Goal: Information Seeking & Learning: Learn about a topic

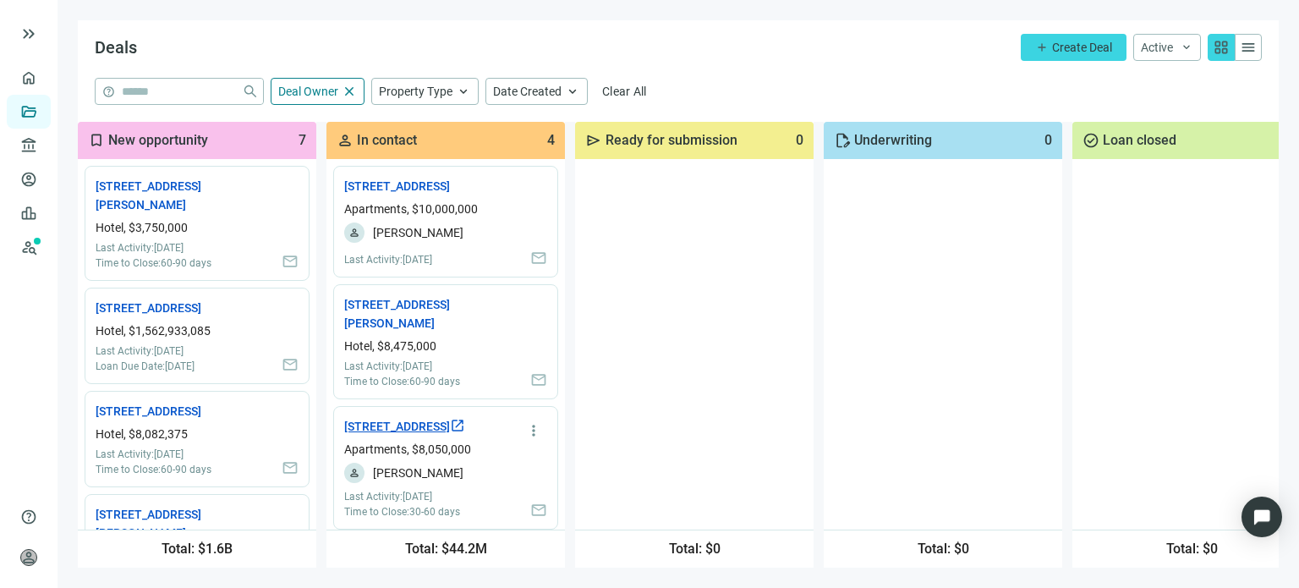
scroll to position [194, 0]
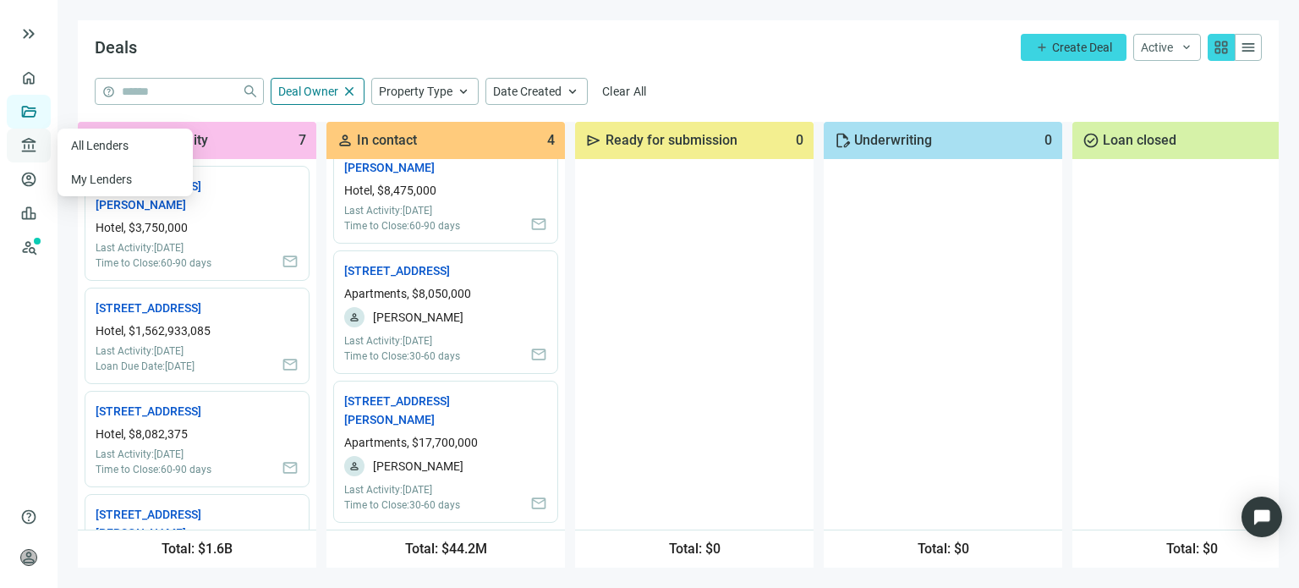
click at [25, 145] on span "account_balance" at bounding box center [26, 145] width 12 height 17
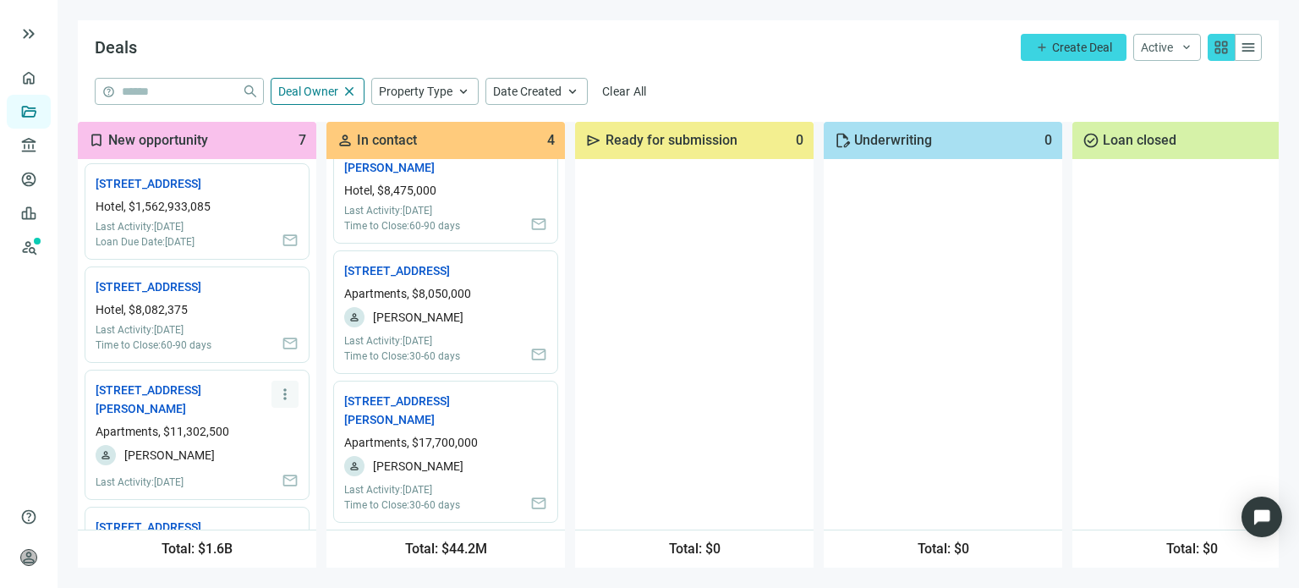
scroll to position [0, 0]
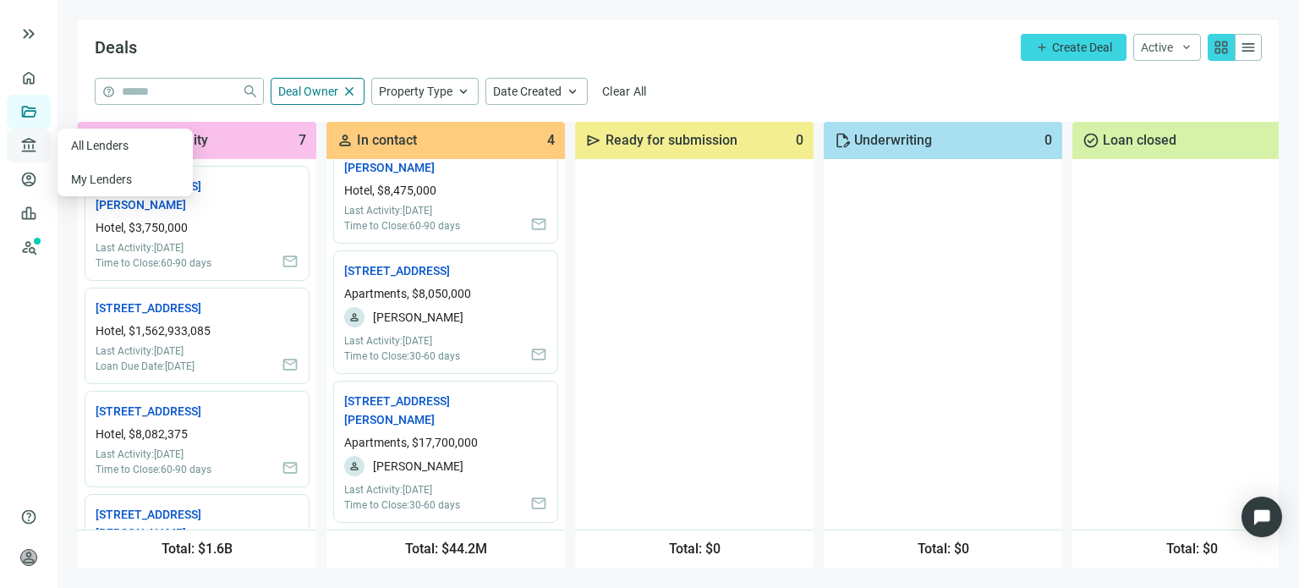
click at [26, 145] on span "account_balance" at bounding box center [26, 145] width 12 height 17
click at [128, 143] on link "All Lenders" at bounding box center [101, 146] width 61 height 14
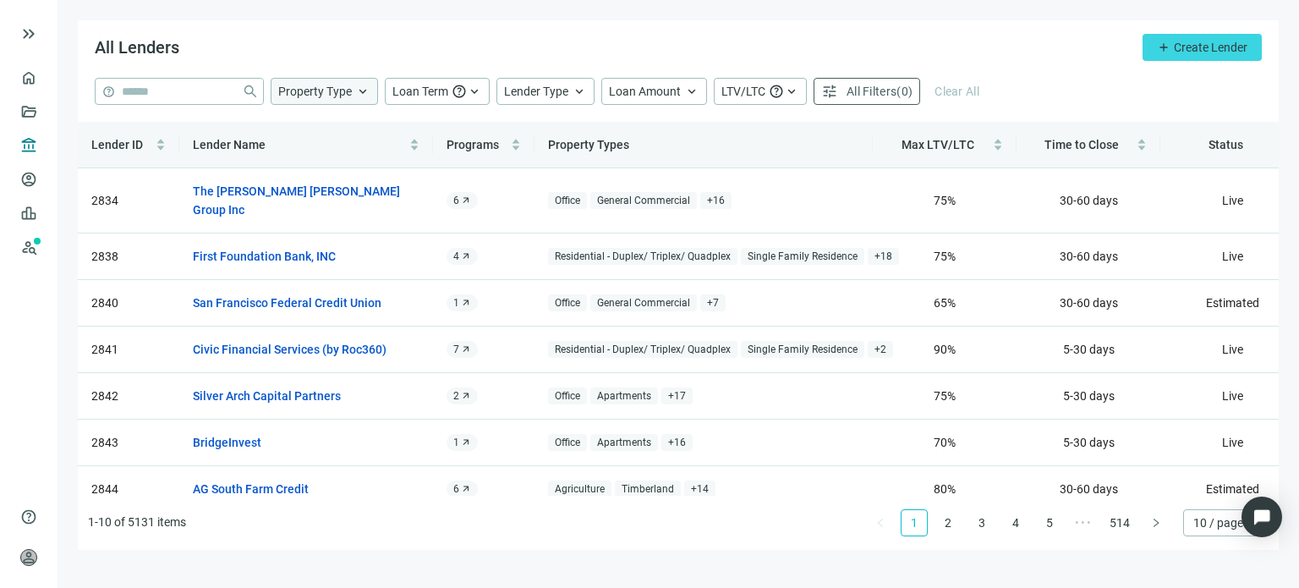
click at [355, 96] on span "keyboard_arrow_up" at bounding box center [362, 91] width 15 height 15
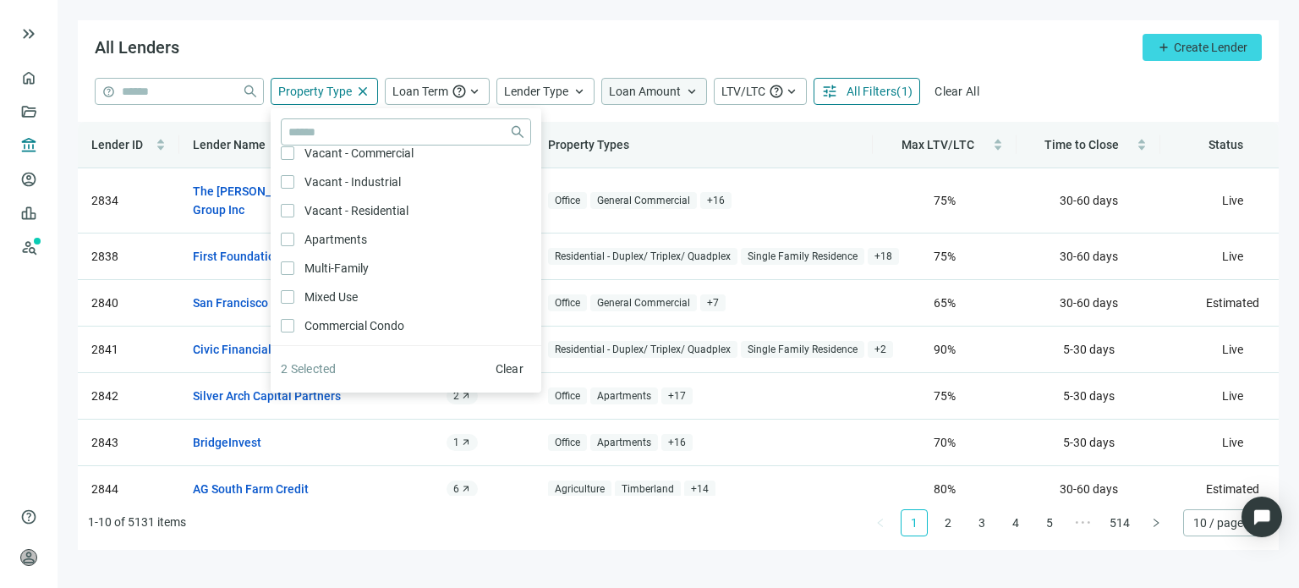
scroll to position [338, 0]
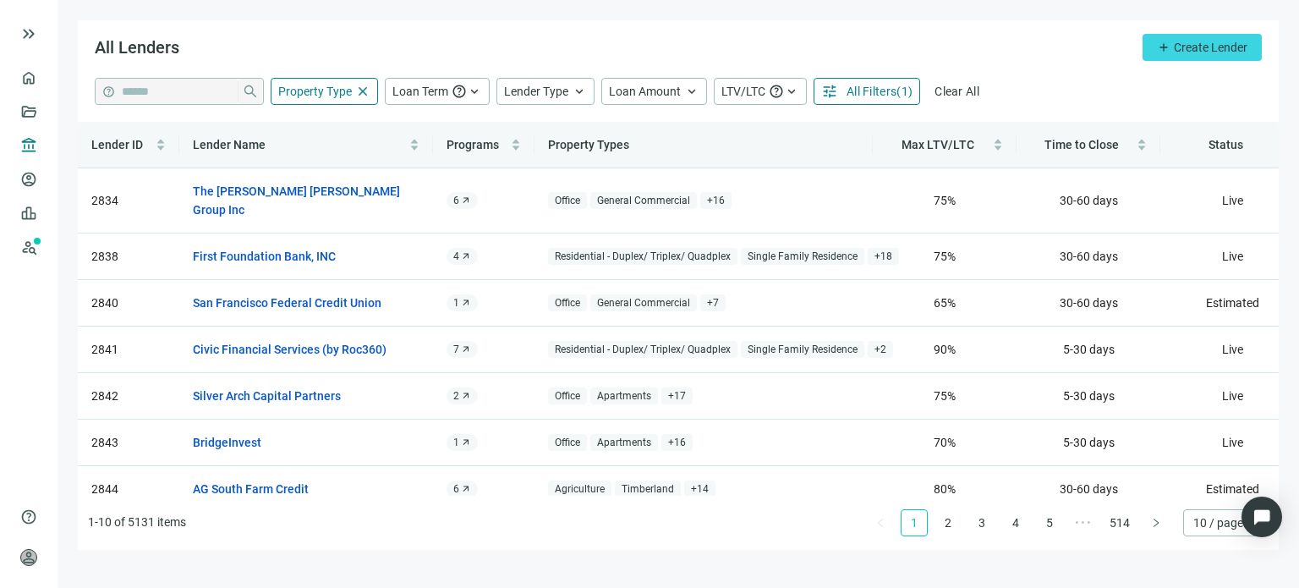
click at [668, 62] on div "All Lenders add Create Lender" at bounding box center [678, 48] width 1201 height 57
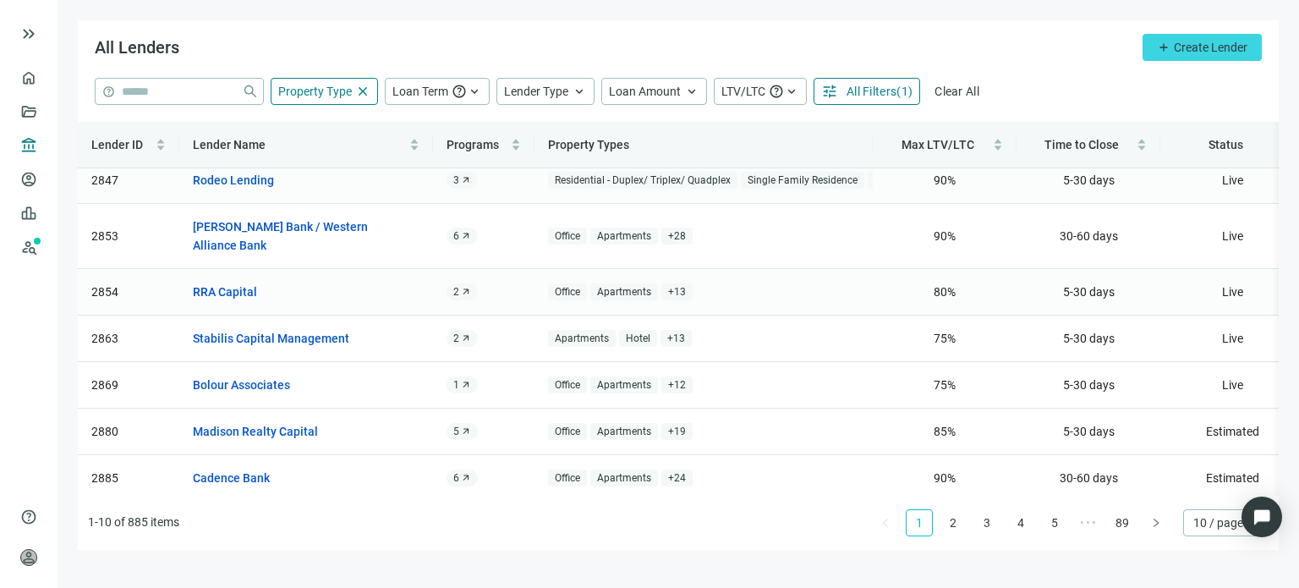
scroll to position [171, 0]
click at [316, 327] on link "Stabilis Capital Management" at bounding box center [271, 336] width 156 height 19
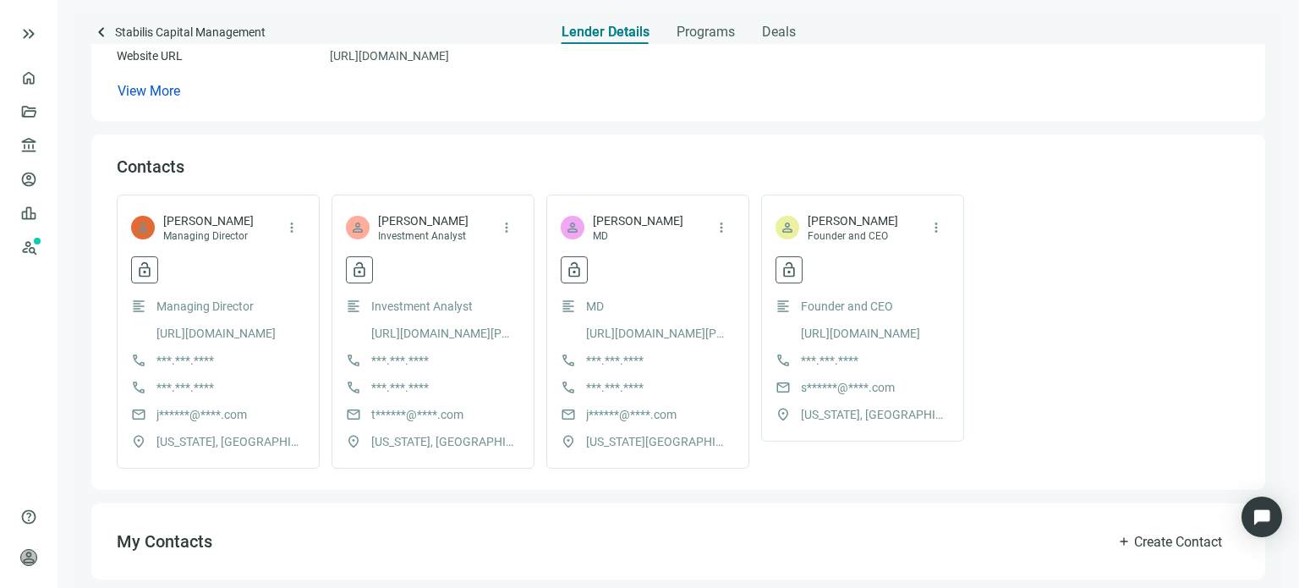
scroll to position [338, 0]
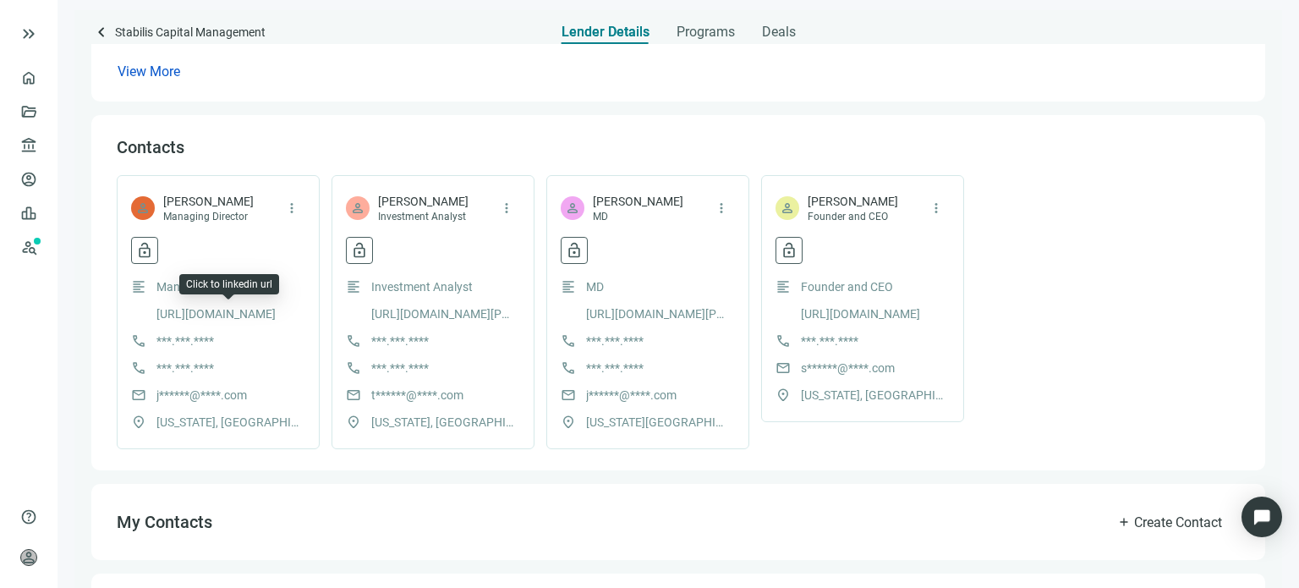
click at [227, 314] on link "[URL][DOMAIN_NAME]" at bounding box center [215, 313] width 119 height 19
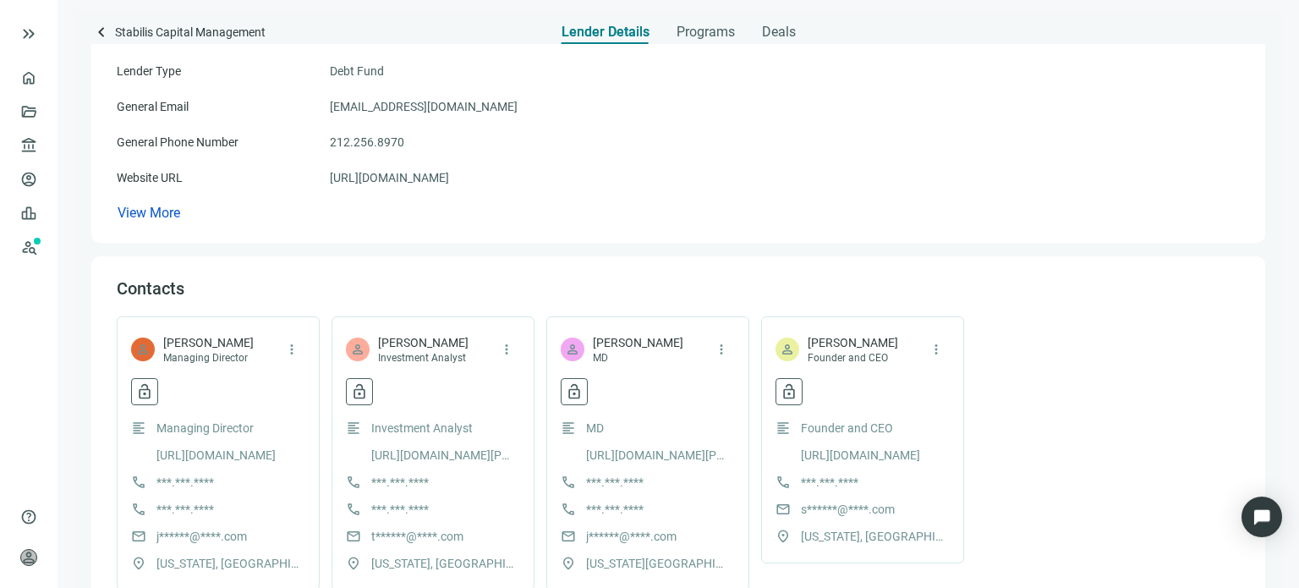
scroll to position [0, 0]
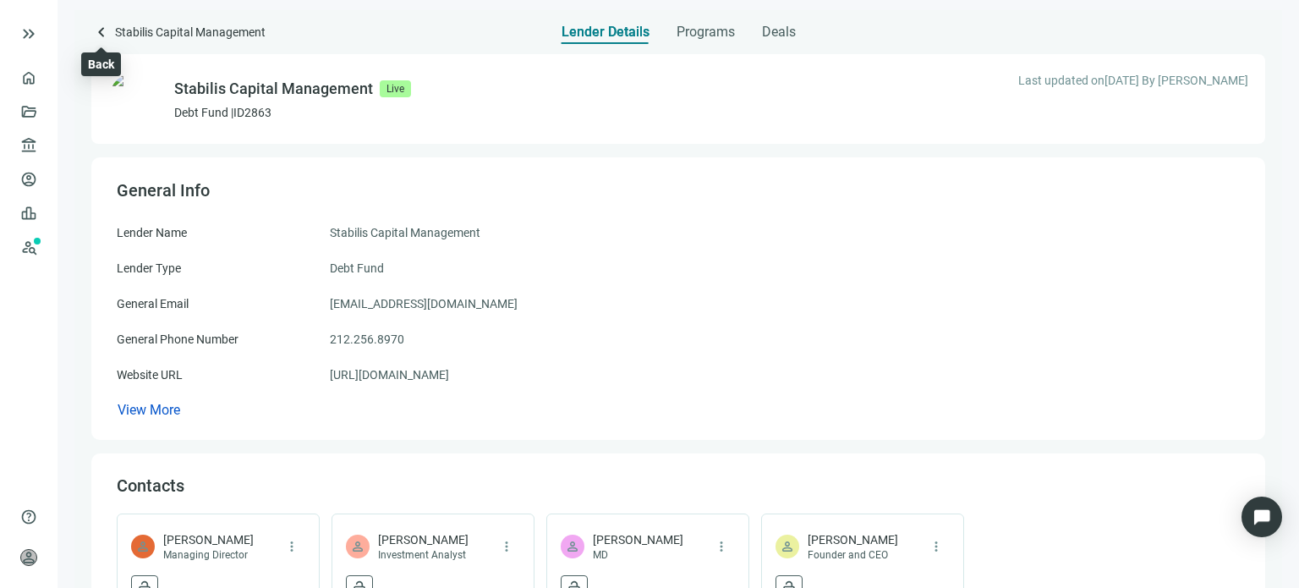
click at [101, 34] on span "keyboard_arrow_left" at bounding box center [101, 32] width 20 height 20
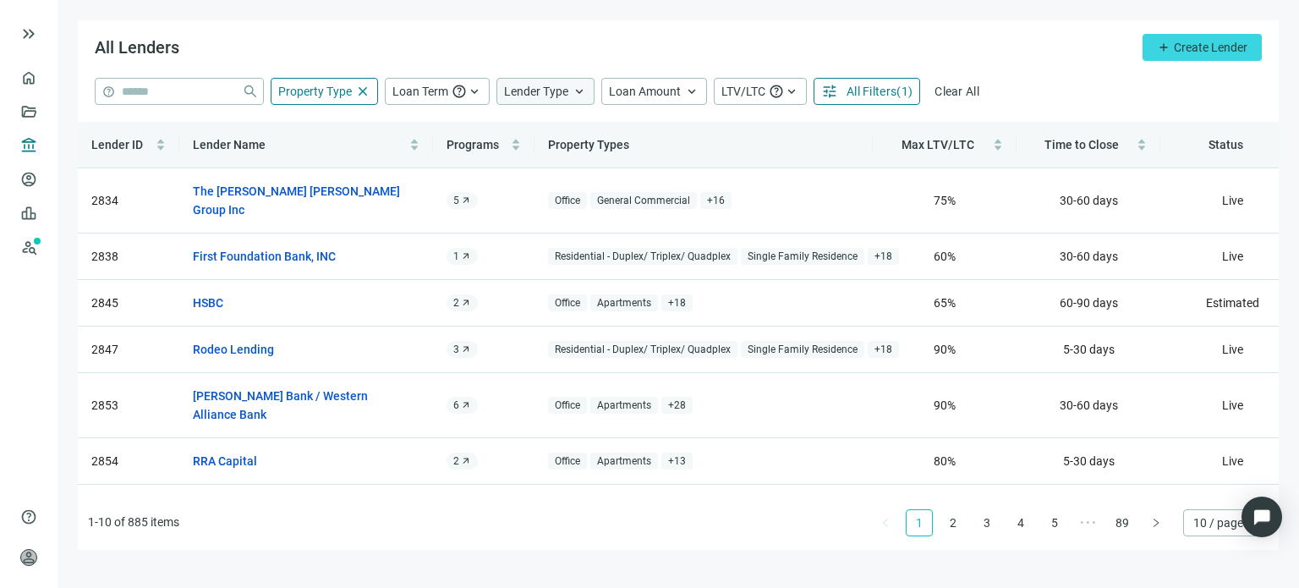
click at [523, 99] on div "Lender Type keyboard_arrow_up" at bounding box center [545, 91] width 98 height 27
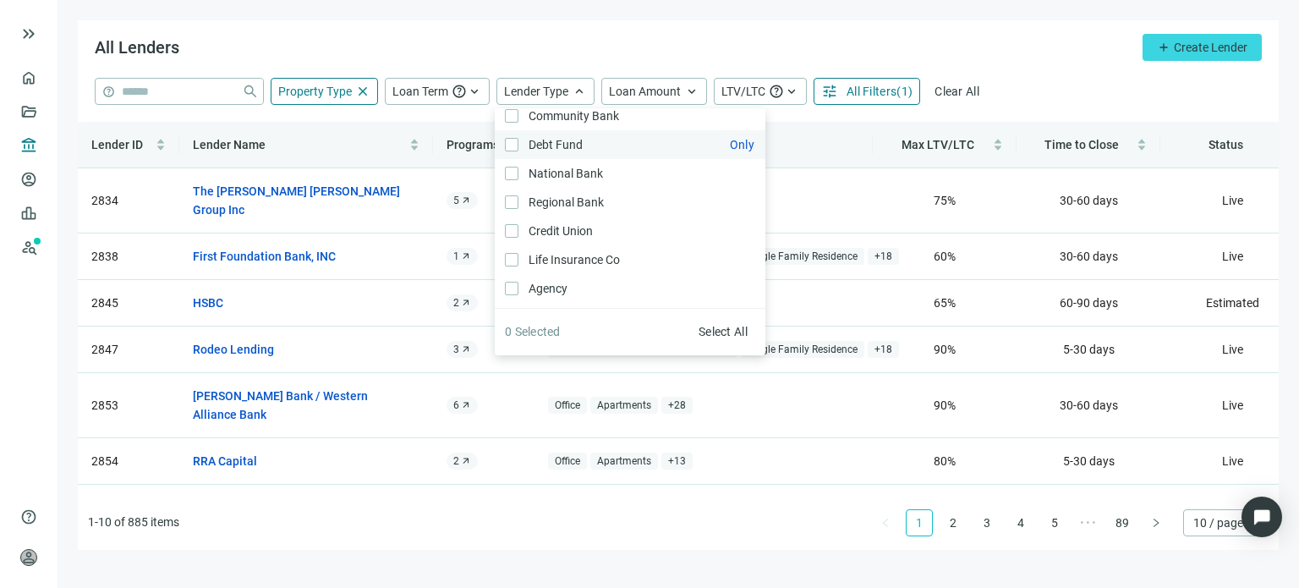
scroll to position [25, 0]
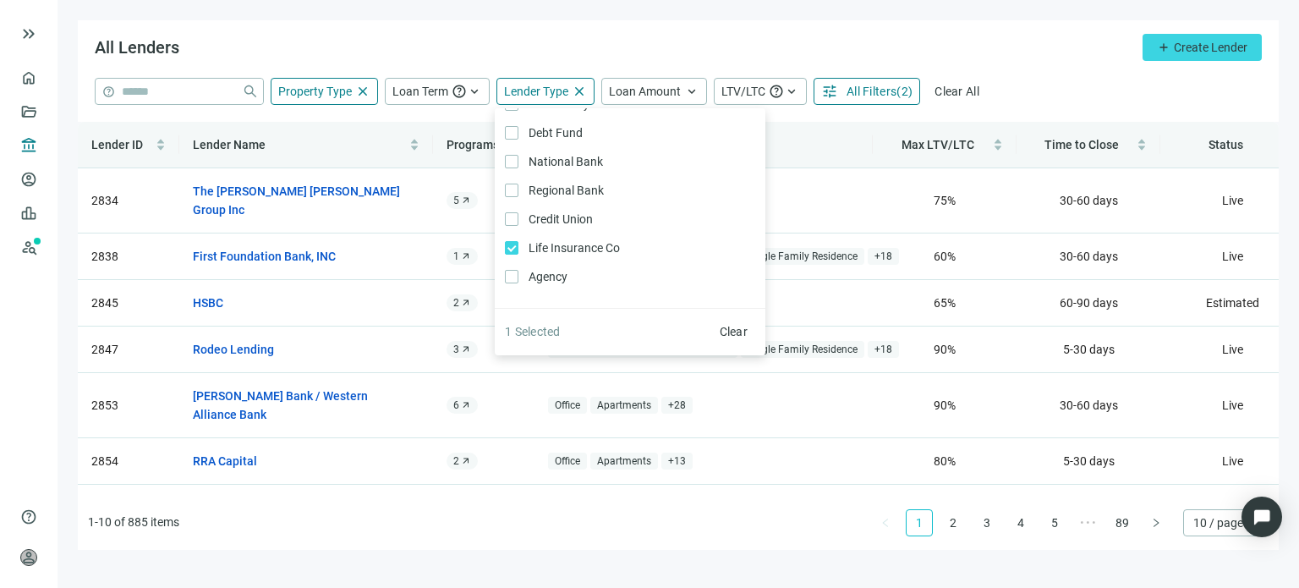
click at [747, 26] on div "All Lenders add Create Lender" at bounding box center [678, 48] width 1201 height 57
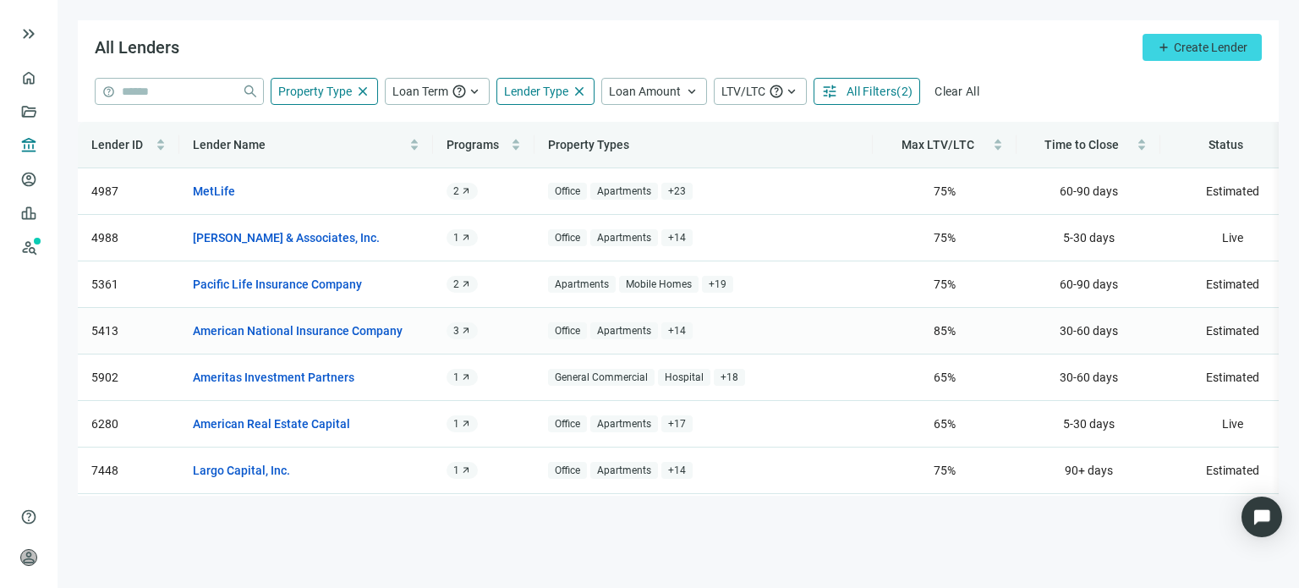
click at [674, 325] on span "+ 14" at bounding box center [676, 331] width 31 height 18
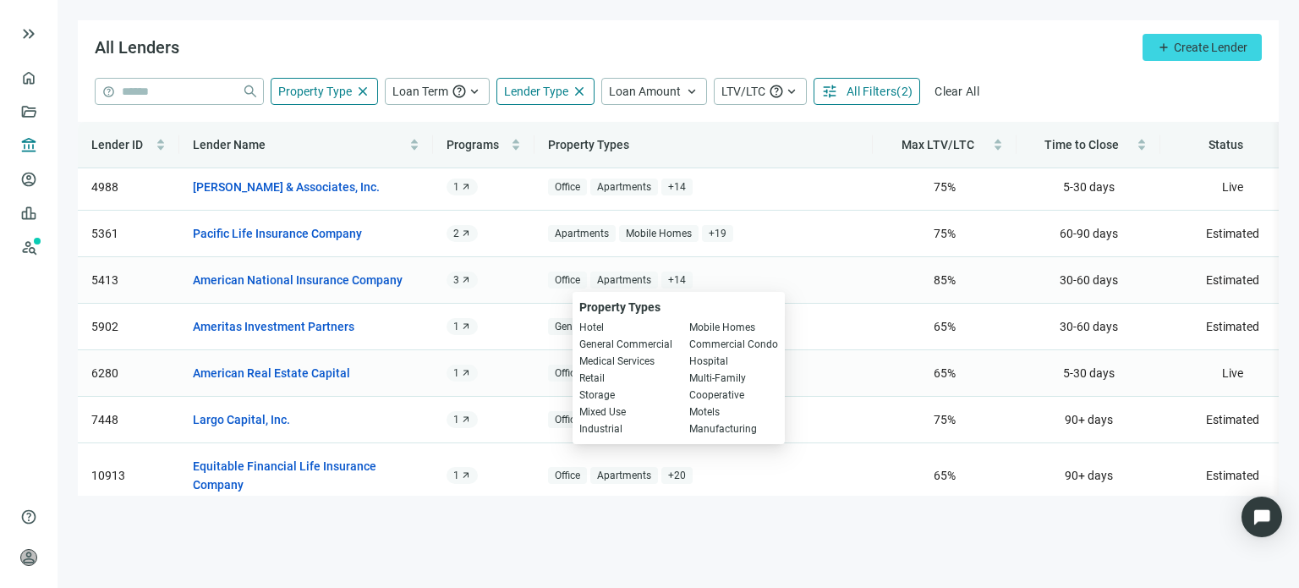
scroll to position [78, 0]
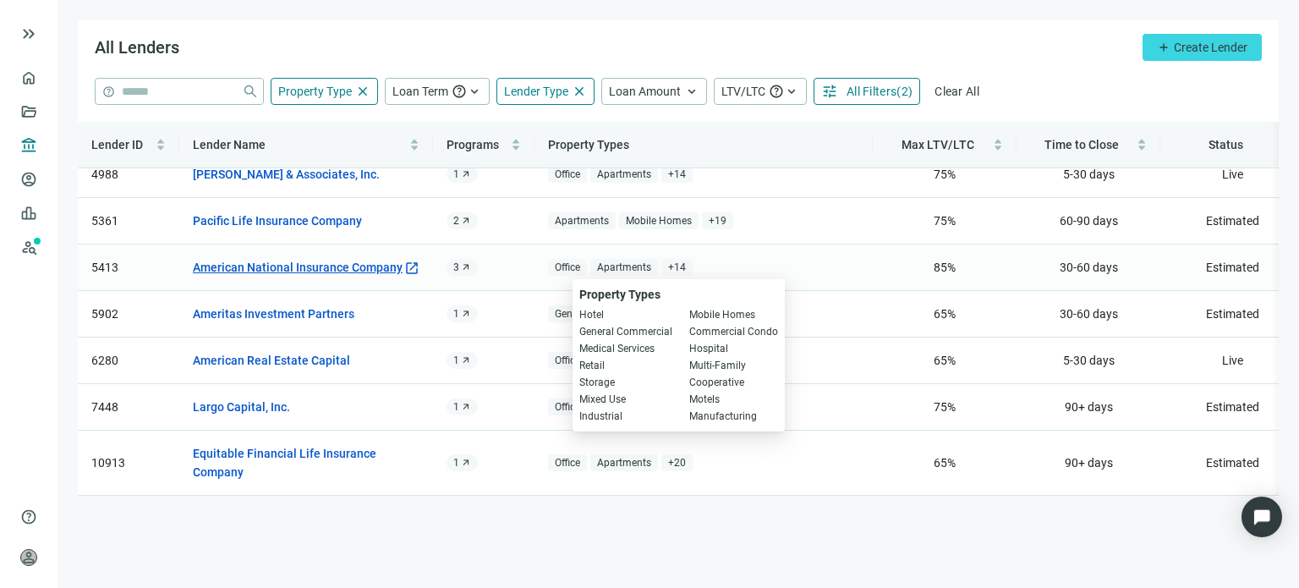
click at [331, 258] on link "American National Insurance Company" at bounding box center [298, 267] width 210 height 19
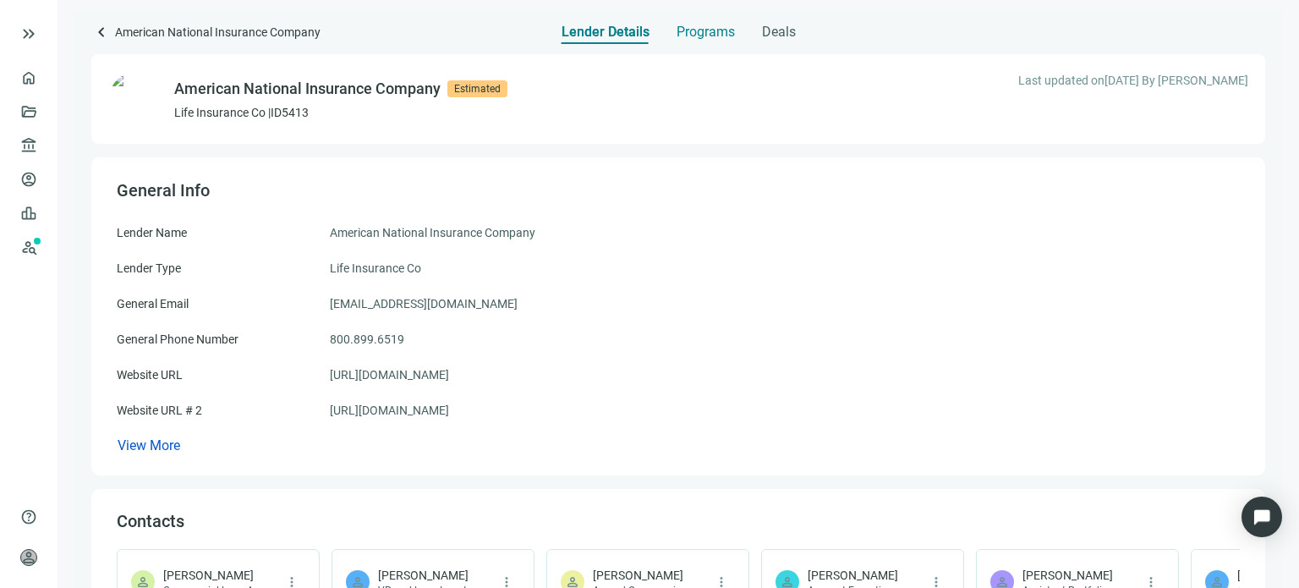
click at [700, 35] on span "Programs" at bounding box center [705, 32] width 58 height 17
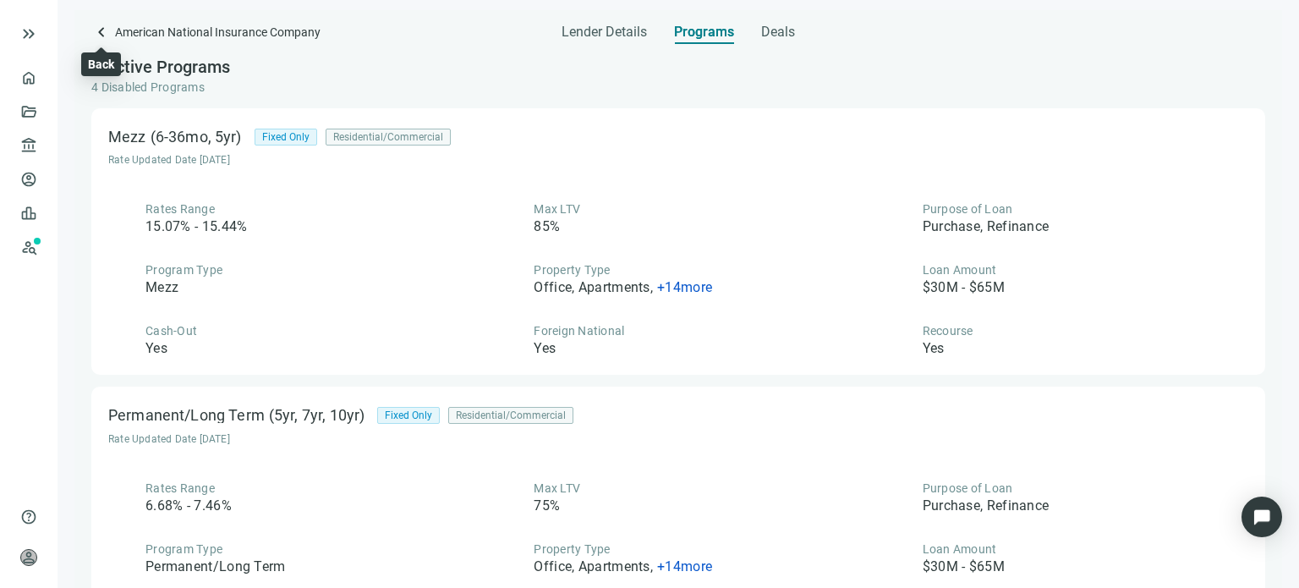
click at [103, 34] on span "keyboard_arrow_left" at bounding box center [101, 32] width 20 height 20
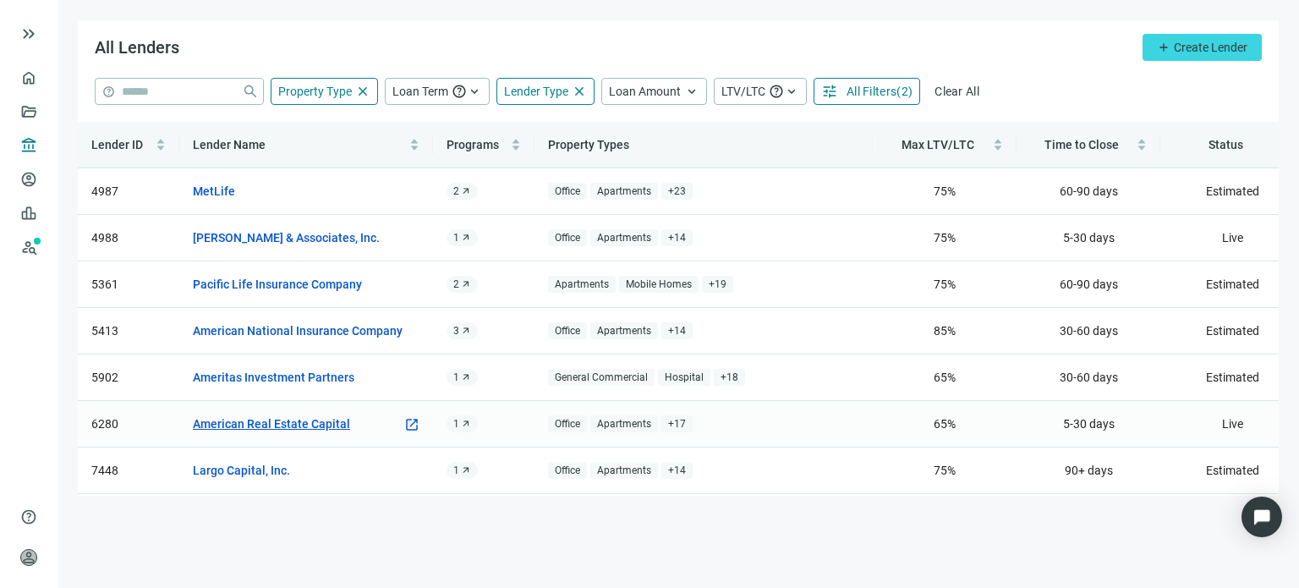
click at [291, 422] on link "American Real Estate Capital" at bounding box center [271, 423] width 157 height 19
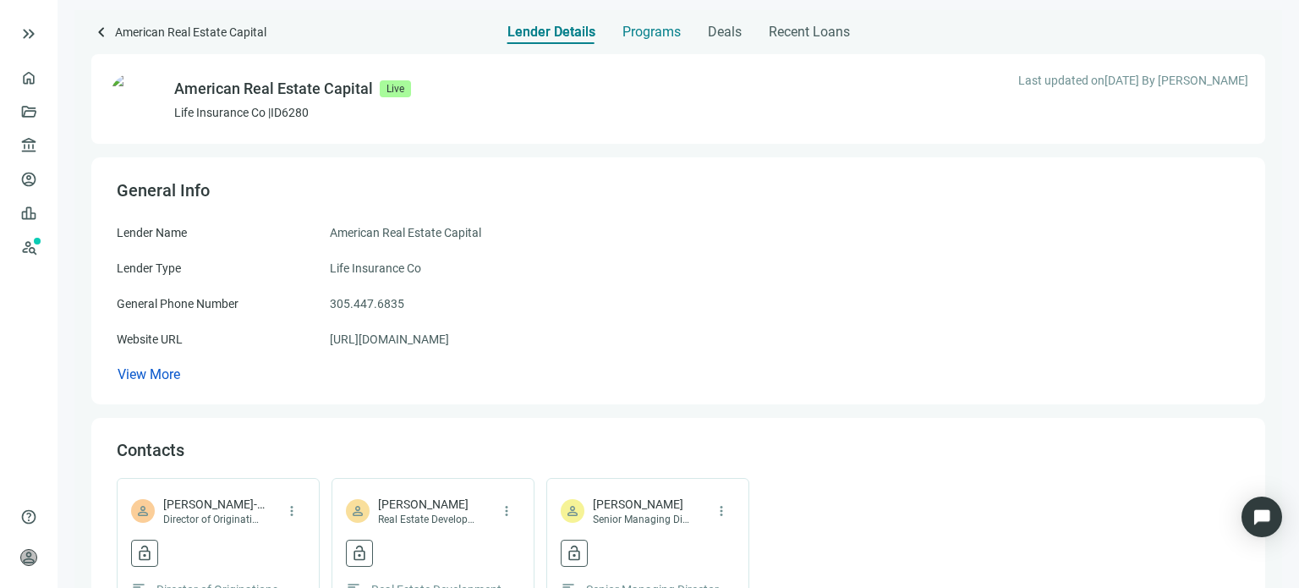
click at [636, 33] on span "Programs" at bounding box center [651, 32] width 58 height 17
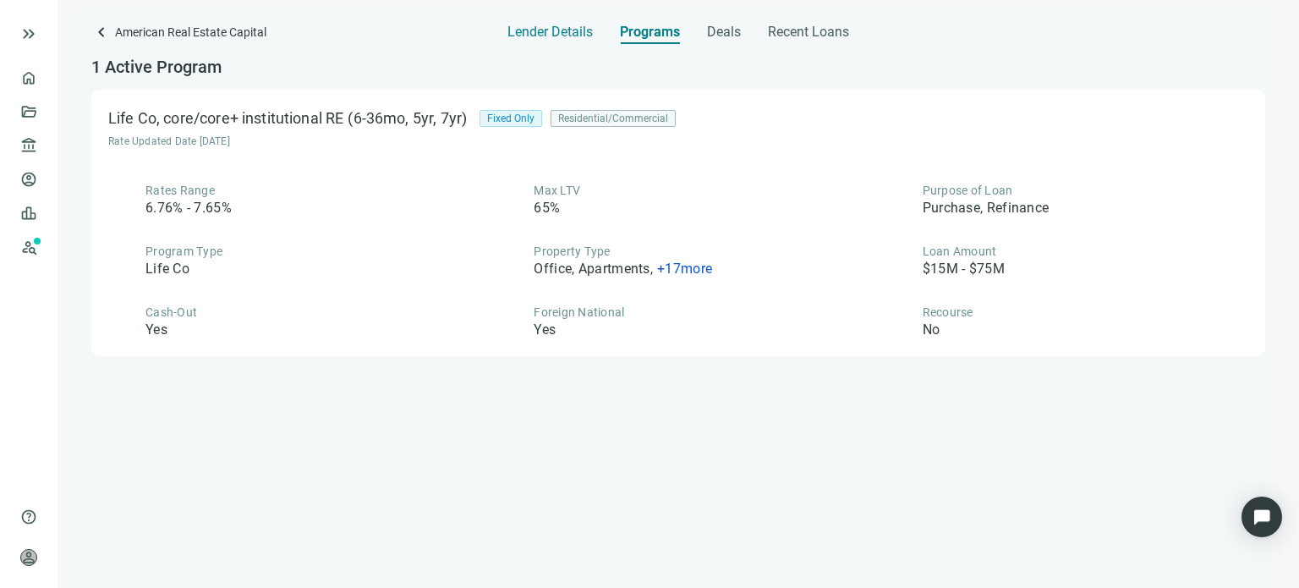
click at [562, 36] on span "Lender Details" at bounding box center [549, 32] width 85 height 17
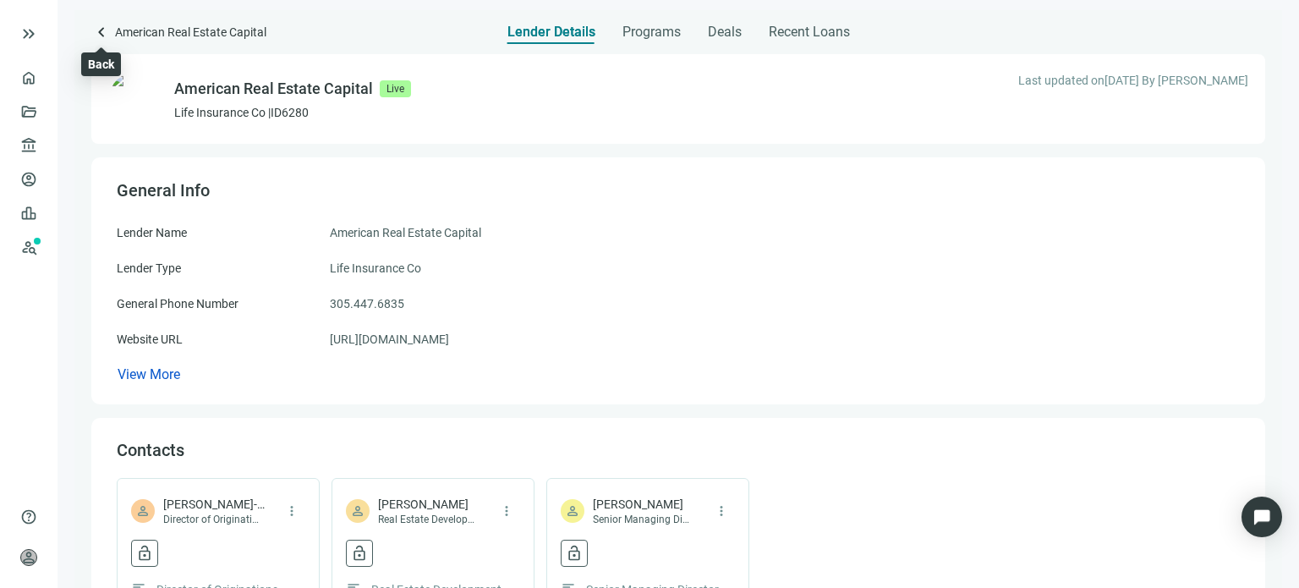
click at [101, 34] on span "keyboard_arrow_left" at bounding box center [101, 32] width 20 height 20
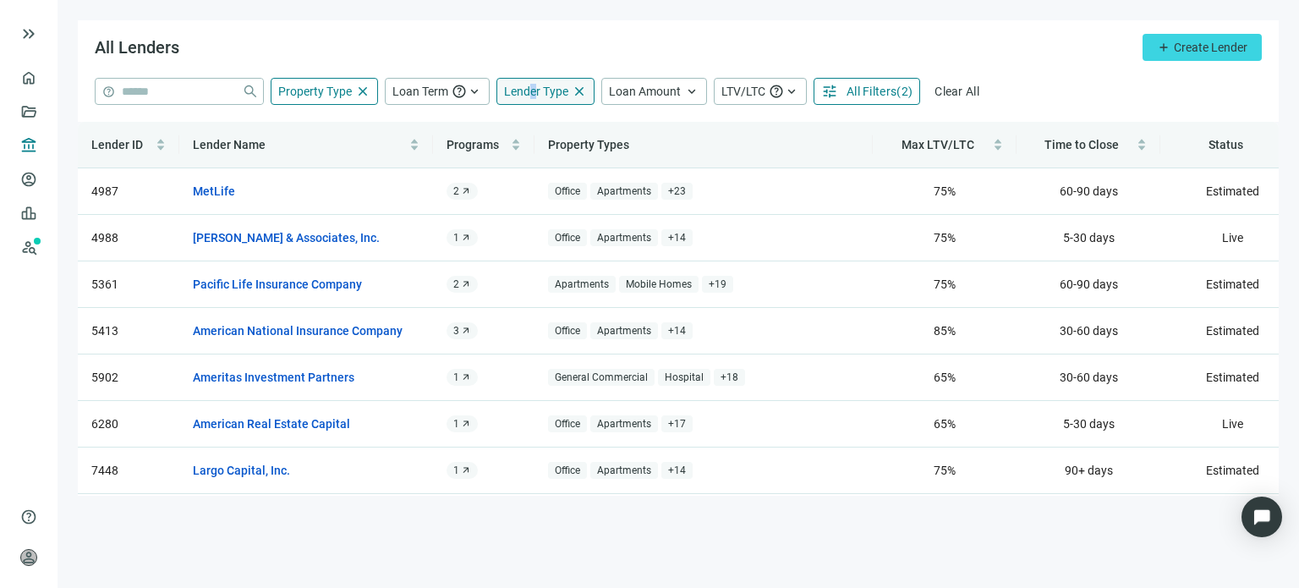
click at [531, 94] on span "Lender Type" at bounding box center [536, 92] width 64 height 14
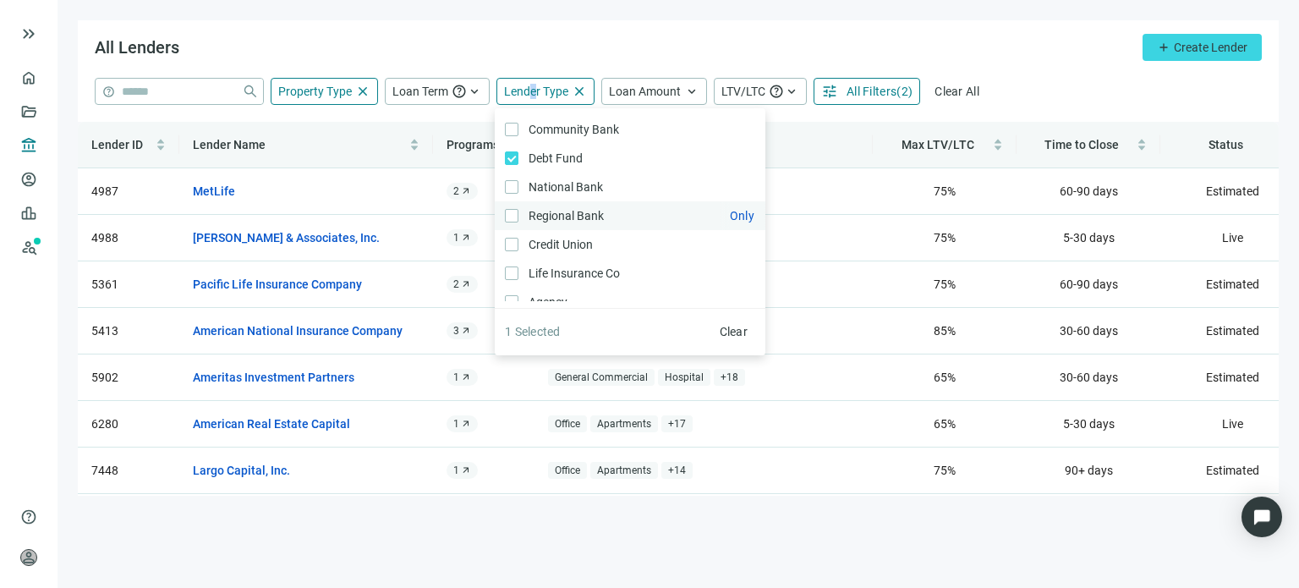
scroll to position [25, 0]
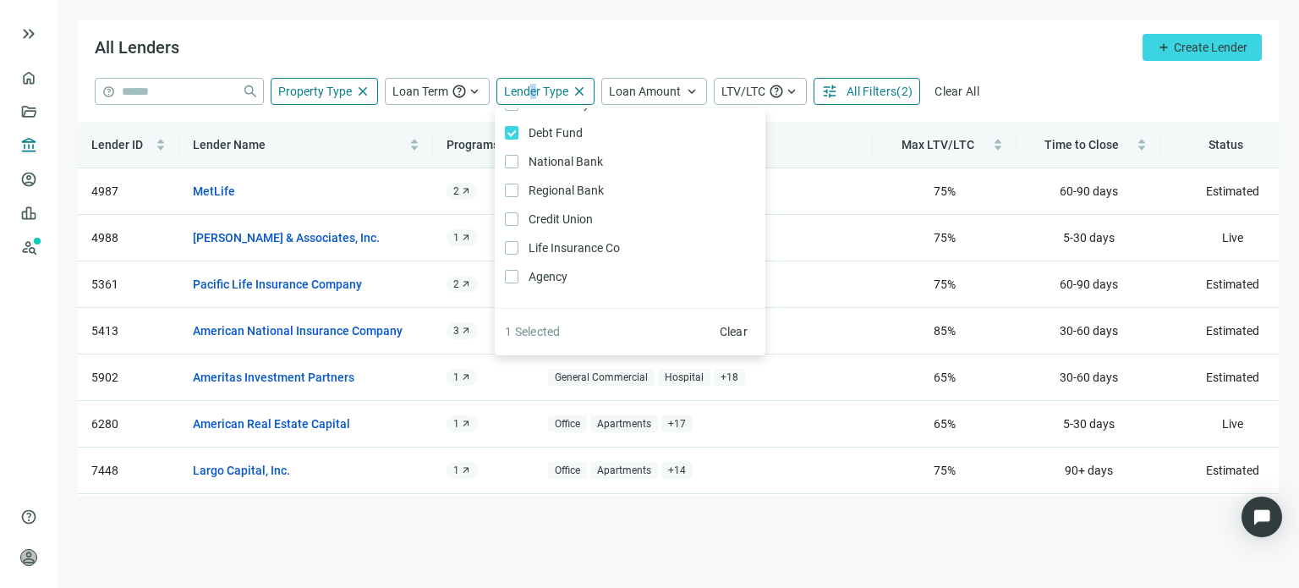
click at [662, 54] on div "All Lenders add Create Lender" at bounding box center [678, 48] width 1201 height 57
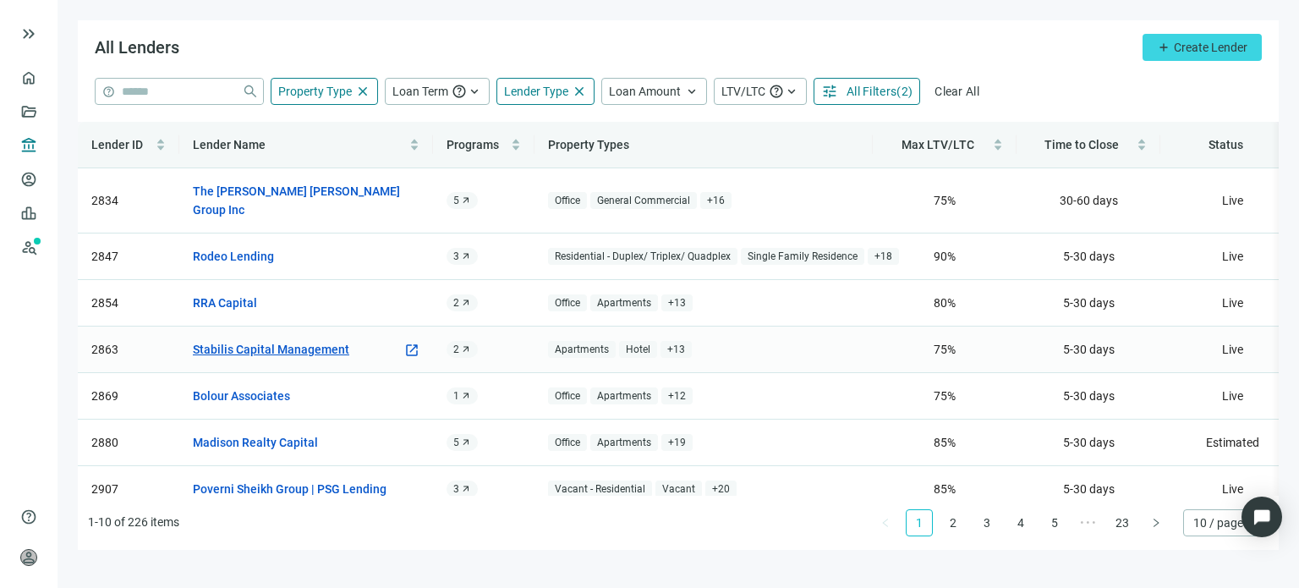
click at [304, 340] on link "Stabilis Capital Management" at bounding box center [271, 349] width 156 height 19
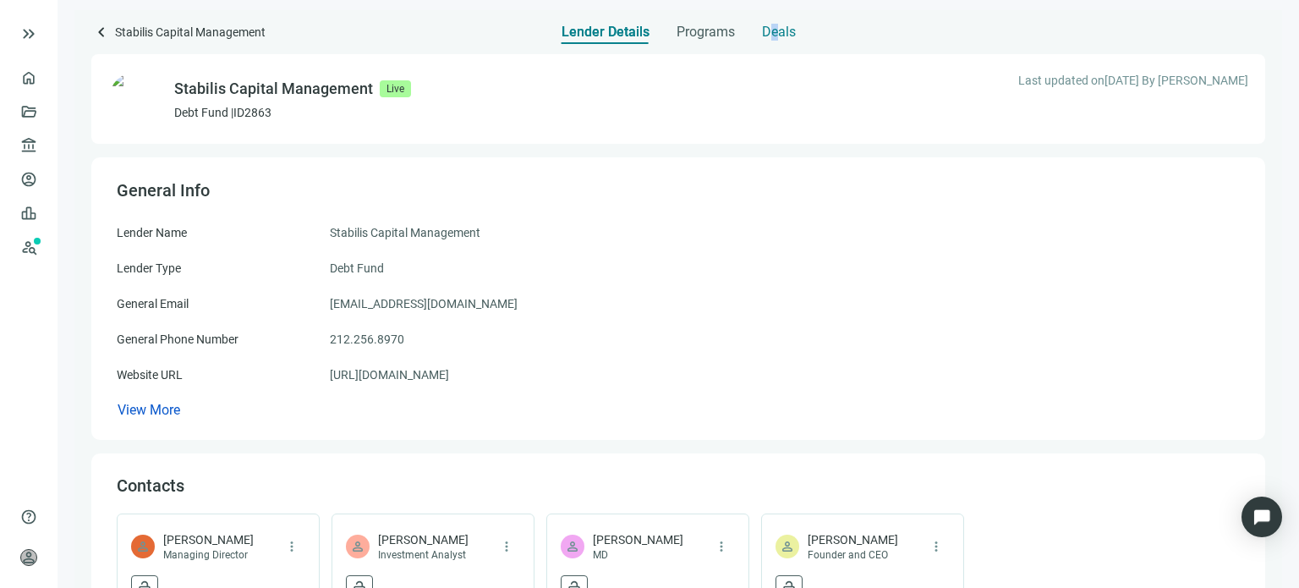
click at [774, 36] on span "Deals" at bounding box center [779, 32] width 34 height 17
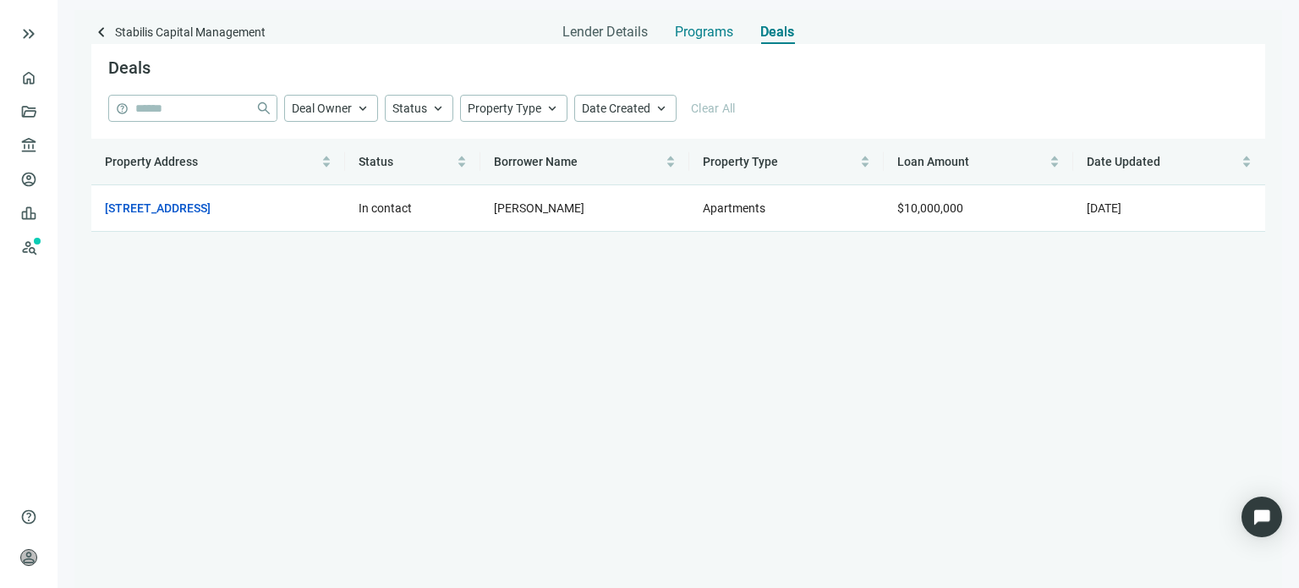
click at [683, 31] on span "Programs" at bounding box center [704, 32] width 58 height 17
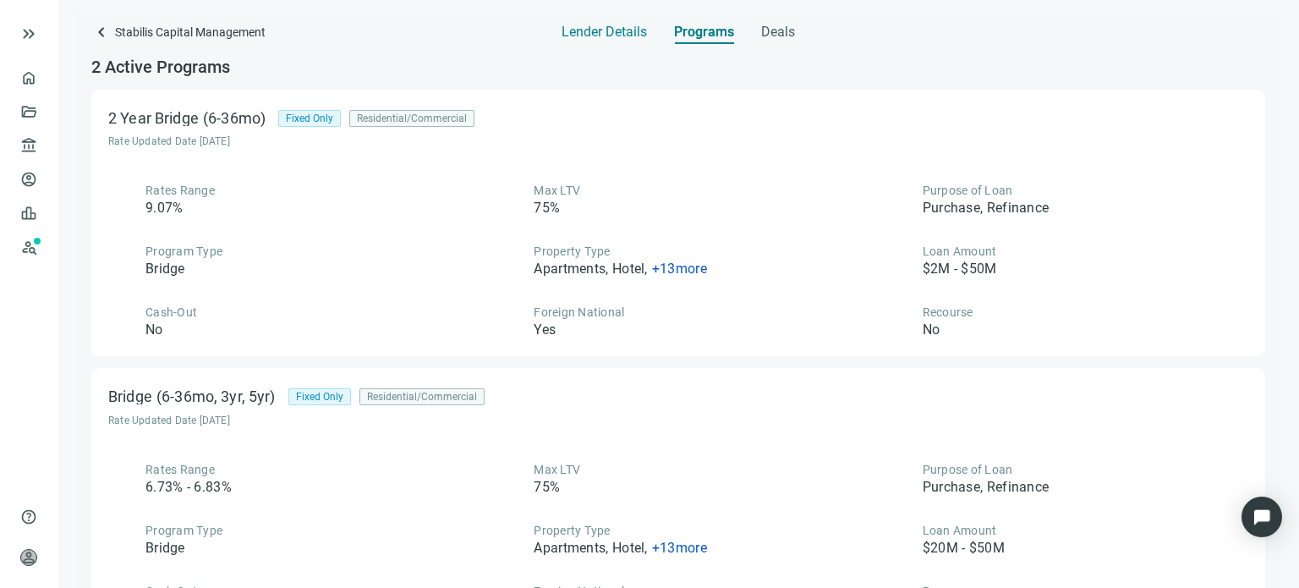
click at [593, 40] on span "Lender Details" at bounding box center [603, 32] width 85 height 17
click at [96, 36] on span "keyboard_arrow_left" at bounding box center [101, 32] width 20 height 20
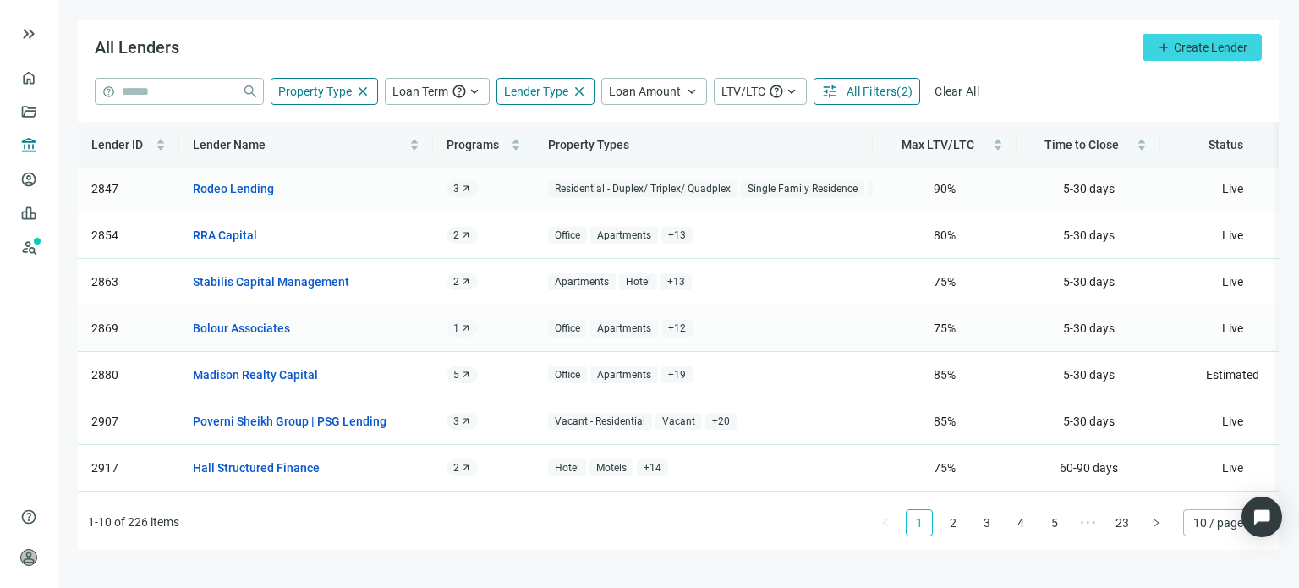
scroll to position [152, 0]
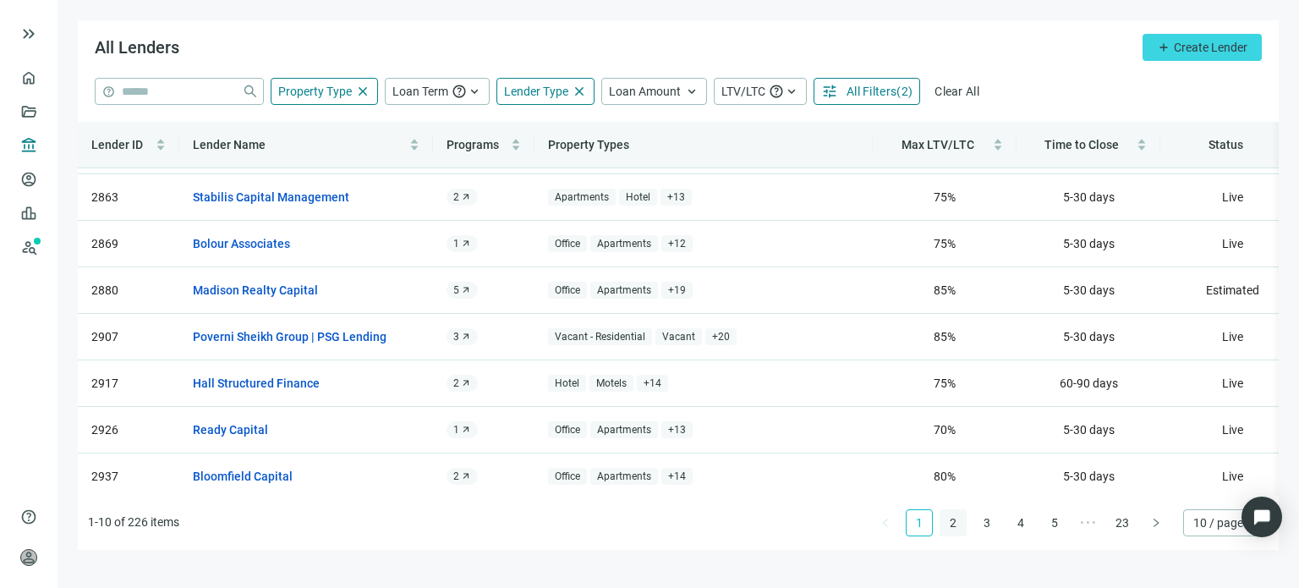
click at [957, 527] on link "2" at bounding box center [952, 522] width 25 height 25
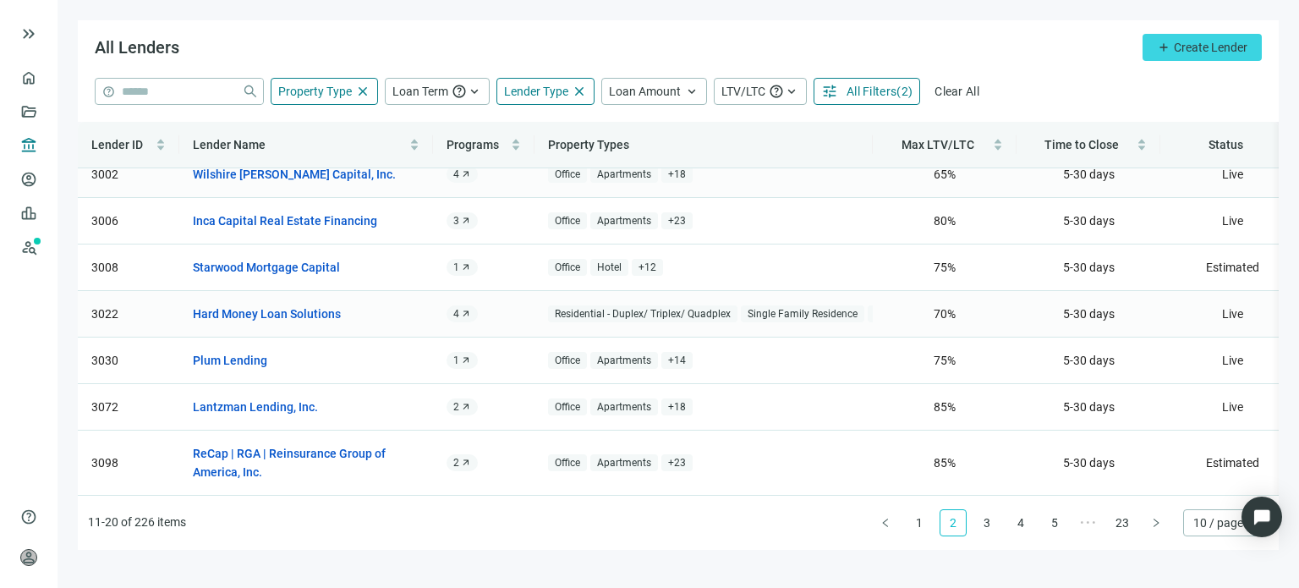
scroll to position [171, 0]
click at [340, 444] on link "ReCap | RGA | Reinsurance Group of America, Inc." at bounding box center [298, 462] width 210 height 37
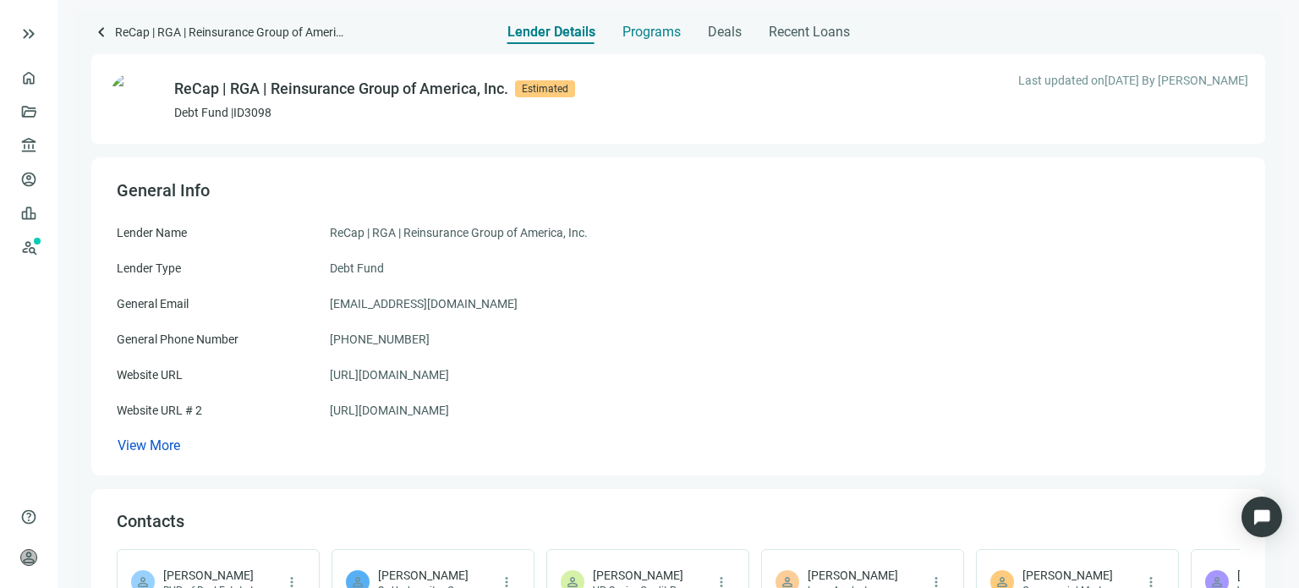
click at [656, 32] on span "Programs" at bounding box center [651, 32] width 58 height 17
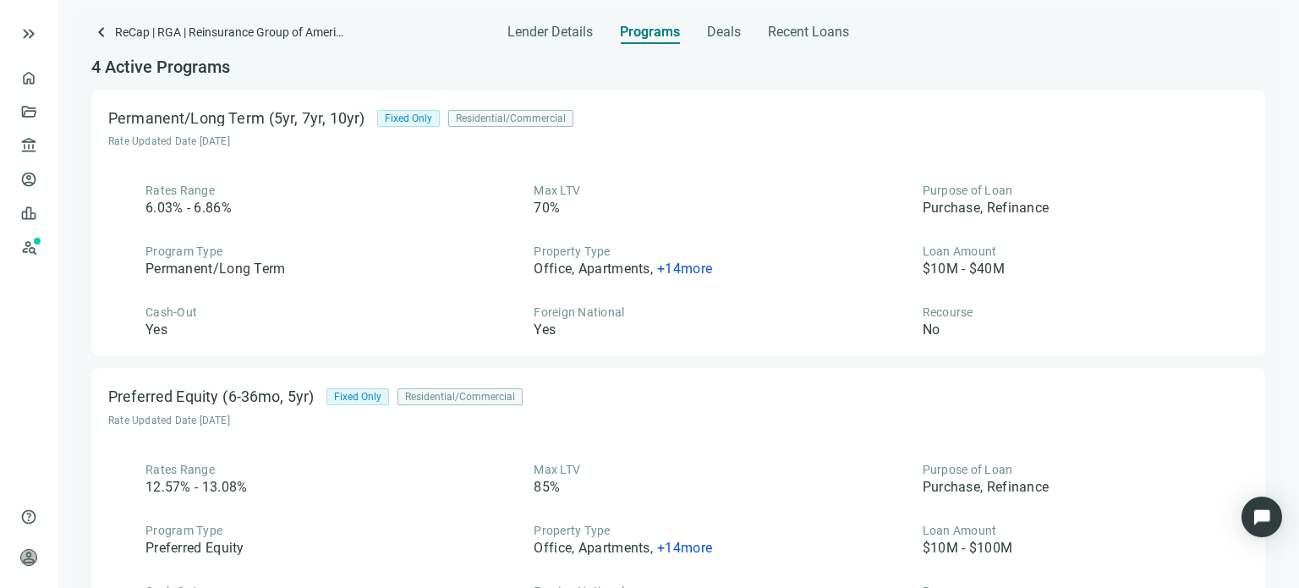
click at [658, 270] on span "+ 14 more" at bounding box center [684, 268] width 55 height 16
click at [663, 229] on div "Rates Range 6.03% - 6.86% Max LTV 70% Purpose of Loan Purchase, Refinance Progr…" at bounding box center [678, 260] width 1140 height 157
click at [543, 29] on span "Lender Details" at bounding box center [549, 32] width 85 height 17
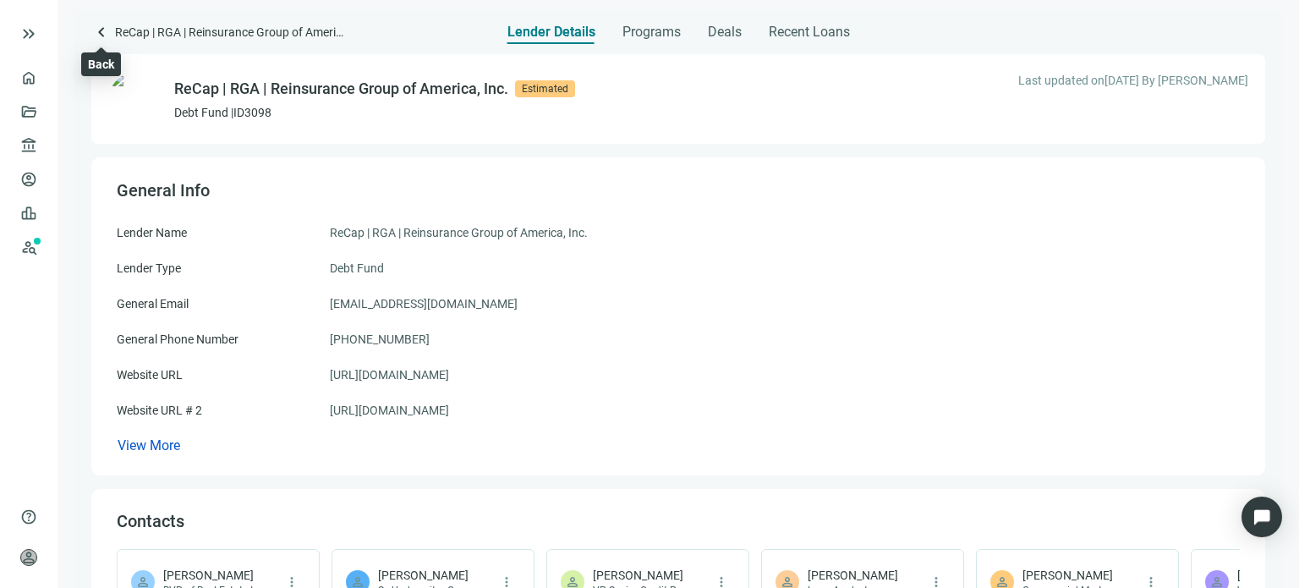
click at [96, 32] on span "keyboard_arrow_left" at bounding box center [101, 32] width 20 height 20
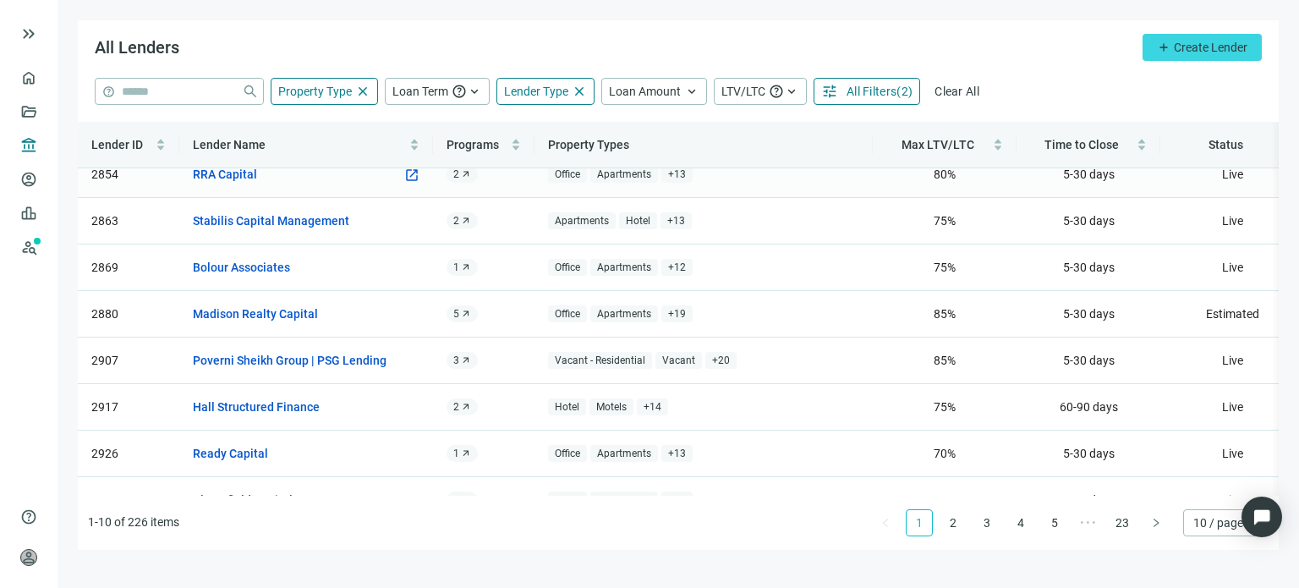
scroll to position [152, 0]
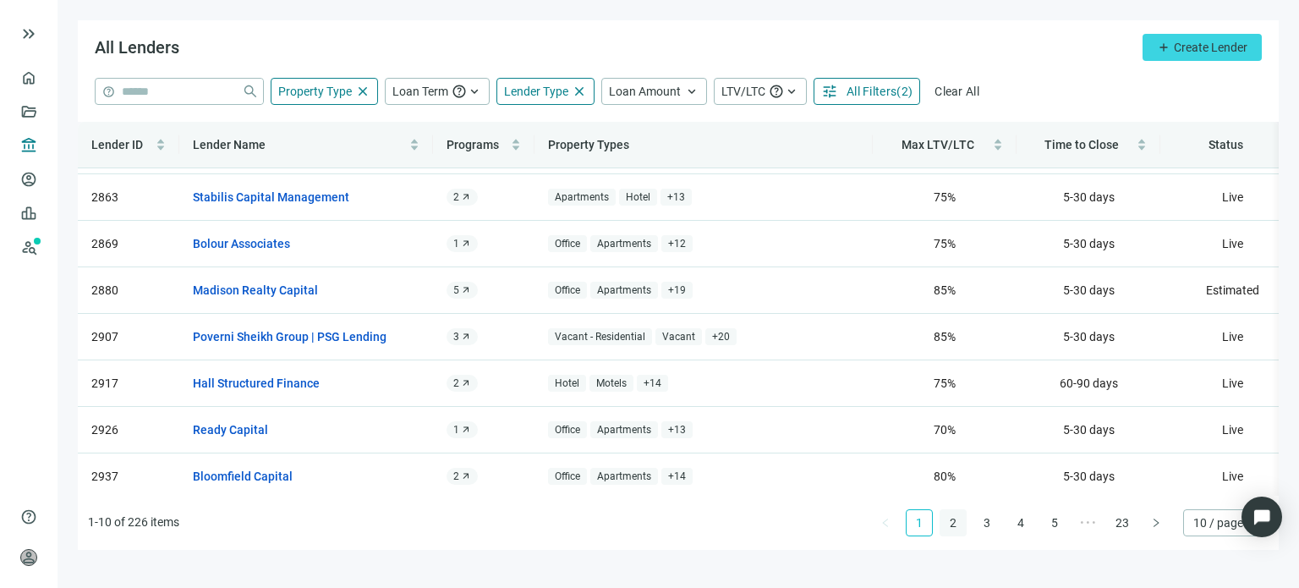
click at [949, 527] on link "2" at bounding box center [952, 522] width 25 height 25
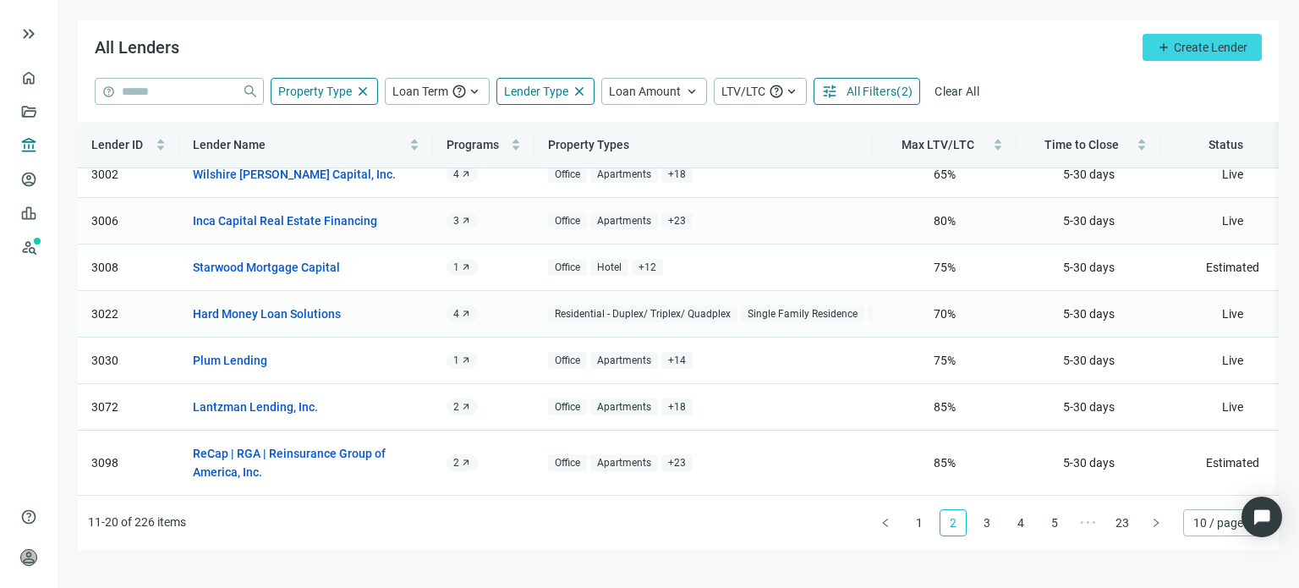
scroll to position [171, 0]
click at [299, 304] on link "Hard Money Loan Solutions" at bounding box center [267, 313] width 148 height 19
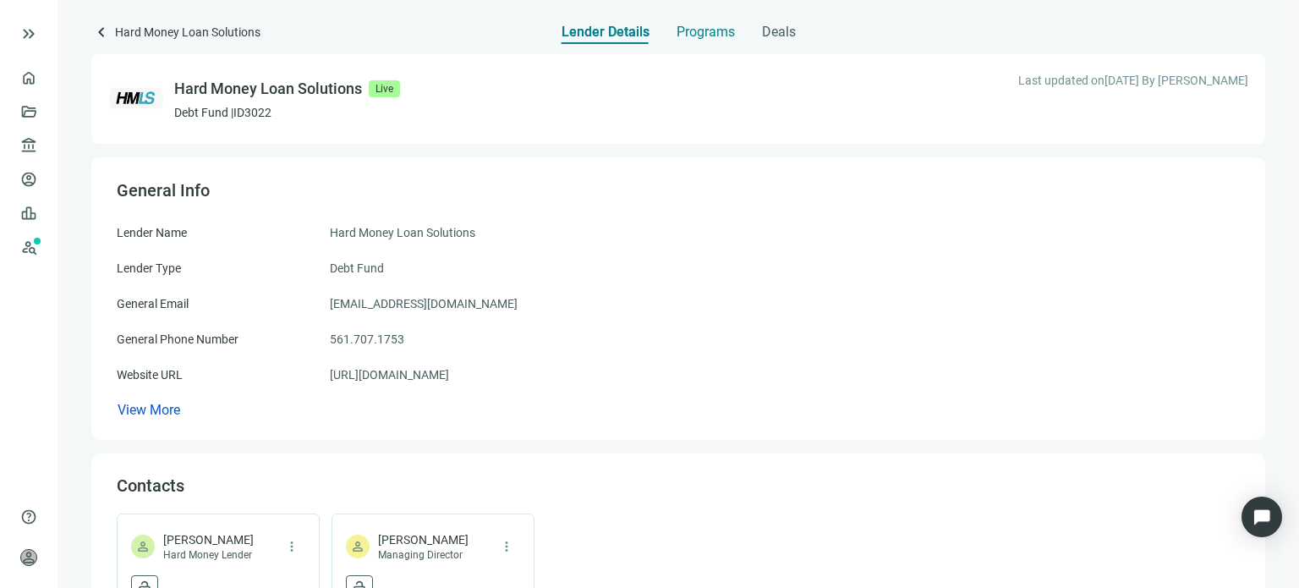
click at [692, 34] on span "Programs" at bounding box center [705, 32] width 58 height 17
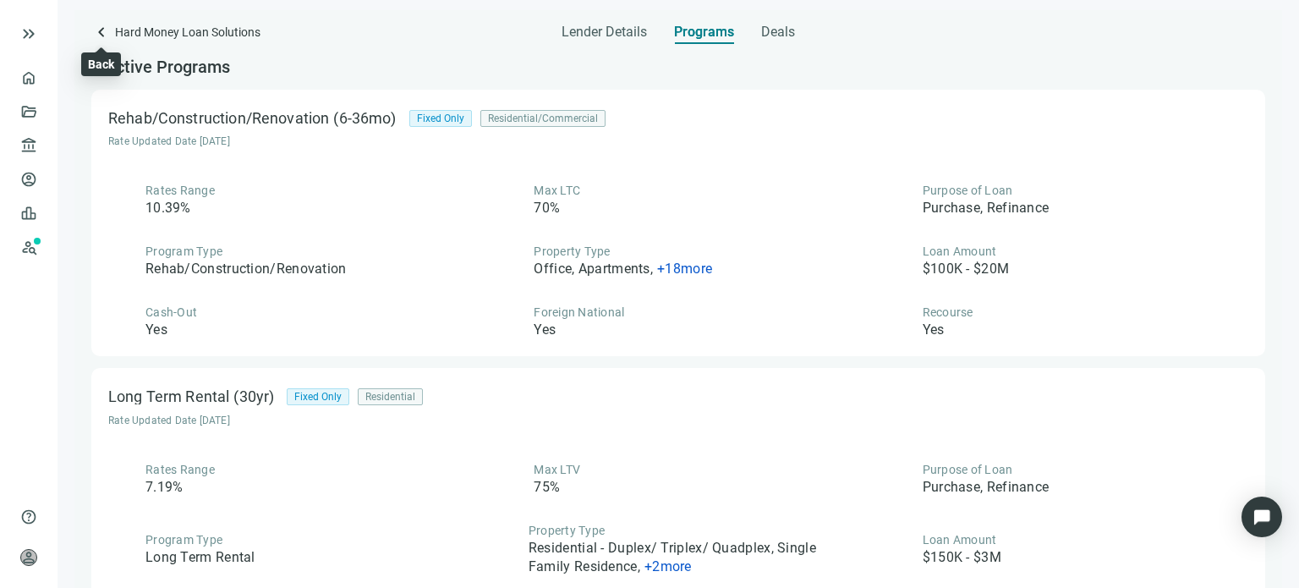
click at [98, 33] on span "keyboard_arrow_left" at bounding box center [101, 32] width 20 height 20
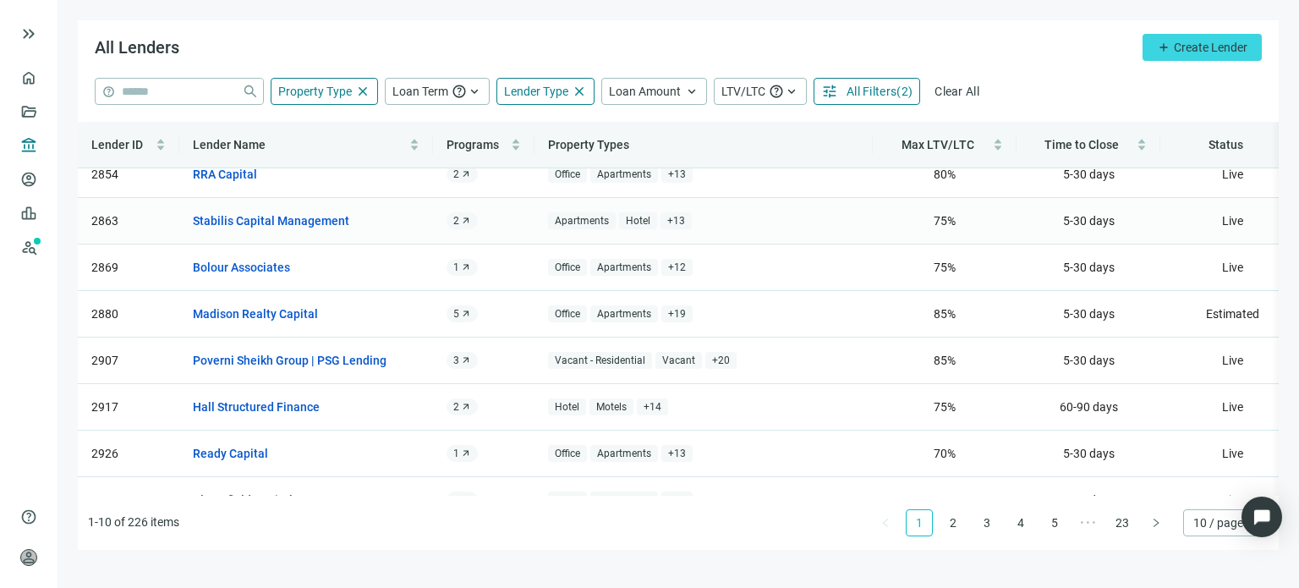
scroll to position [152, 0]
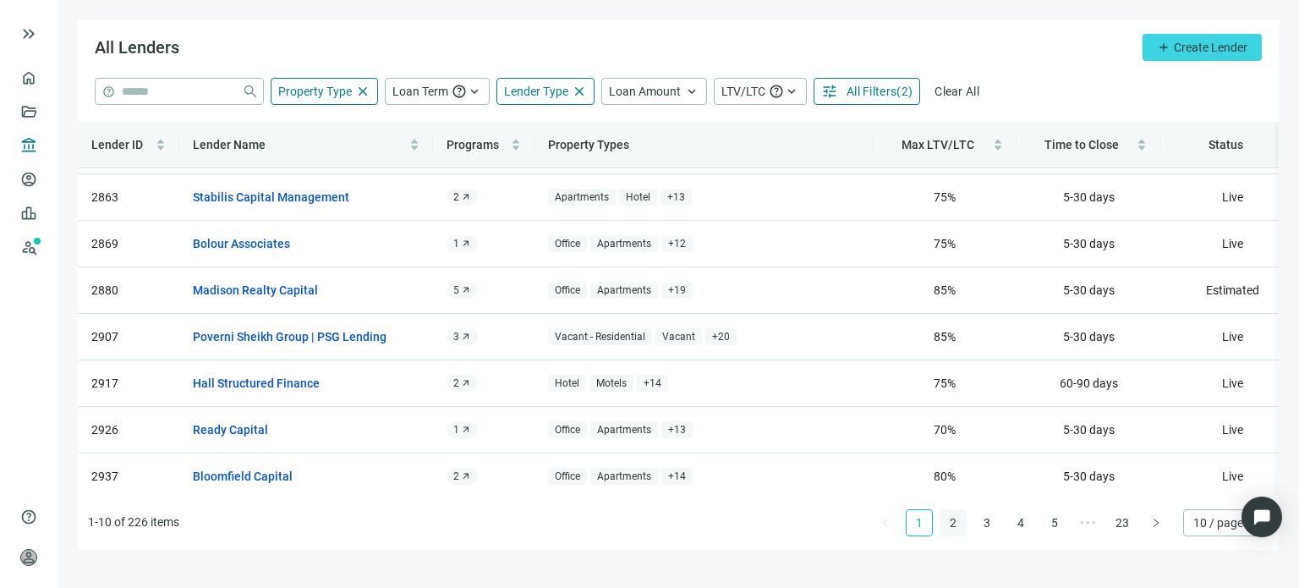
click at [953, 526] on link "2" at bounding box center [952, 522] width 25 height 25
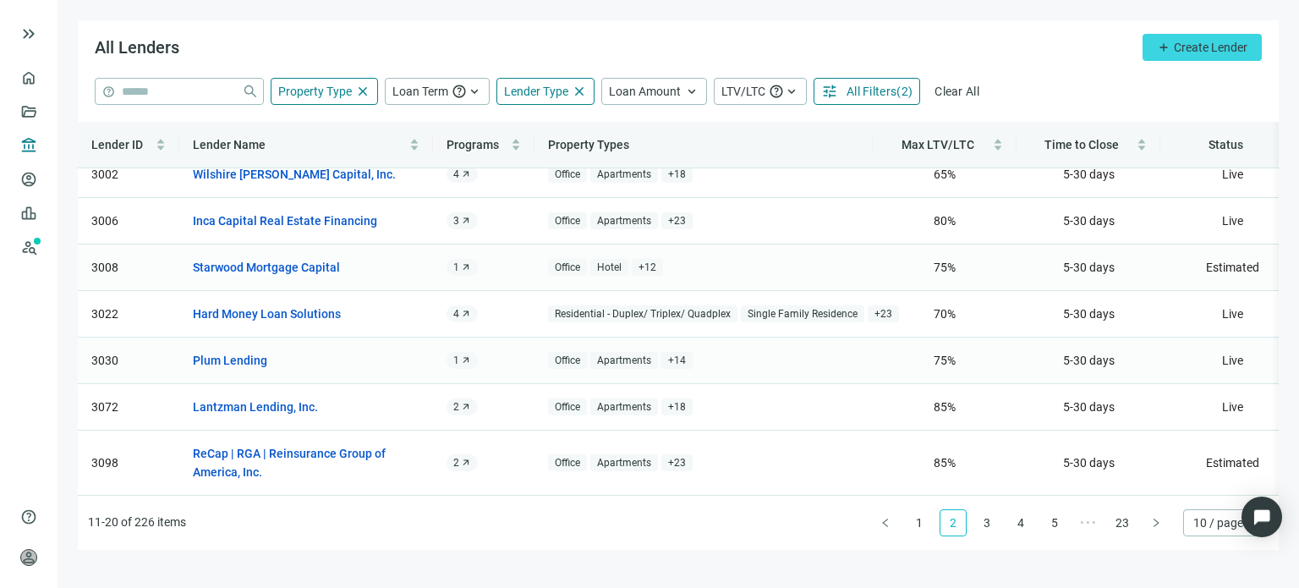
scroll to position [171, 0]
click at [987, 523] on link "3" at bounding box center [986, 522] width 25 height 25
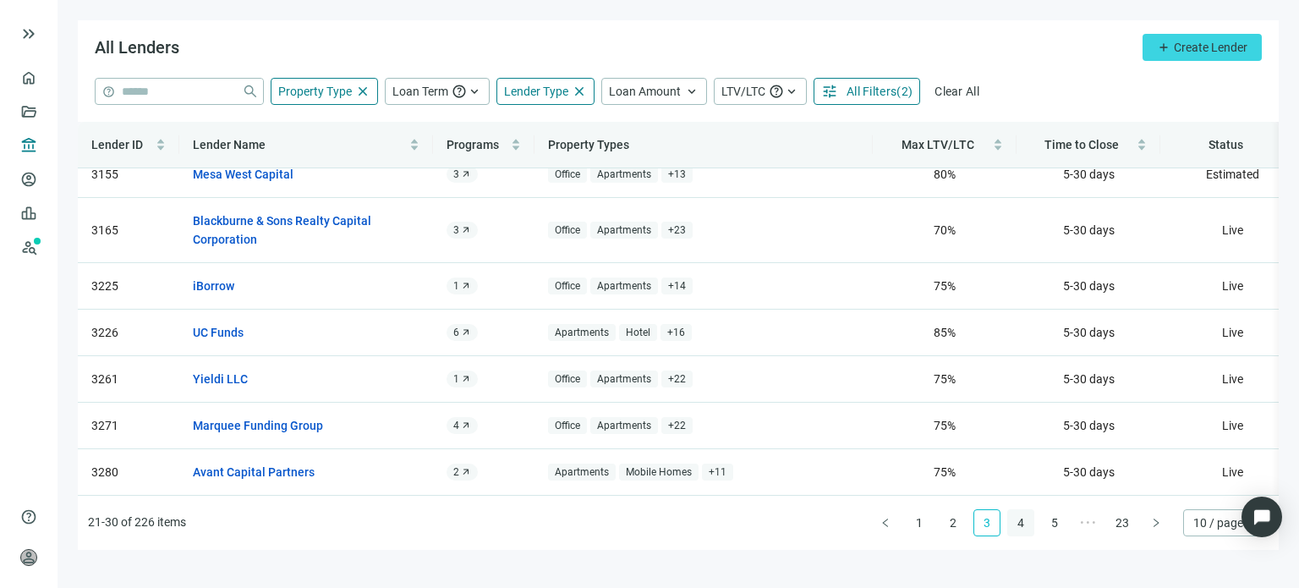
click at [1015, 525] on link "4" at bounding box center [1020, 522] width 25 height 25
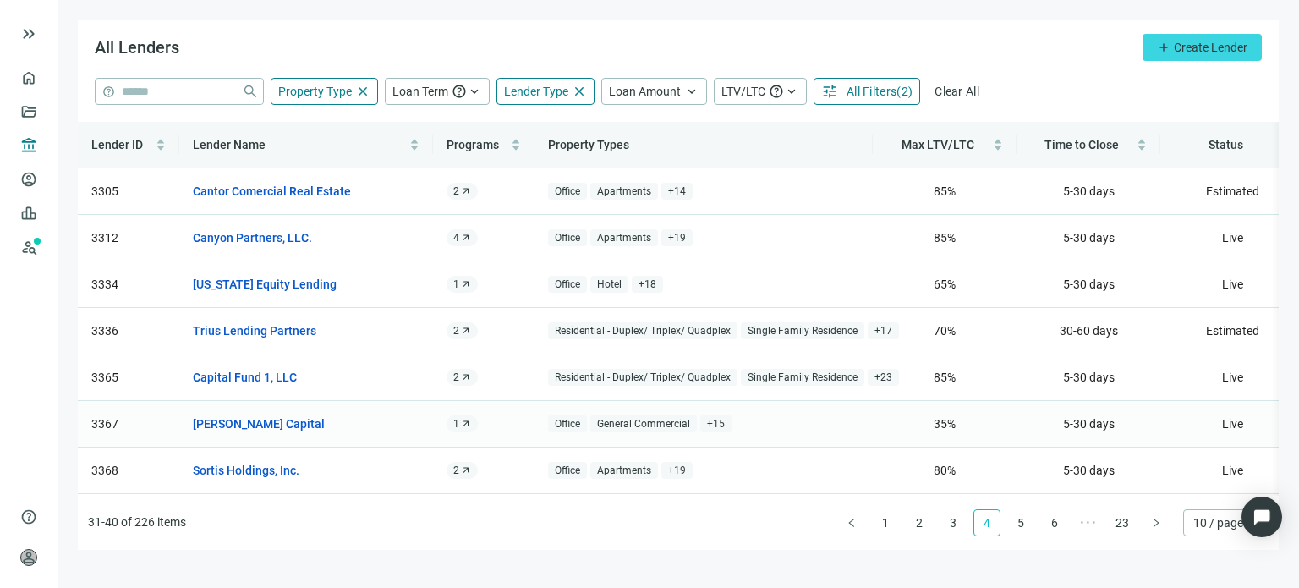
scroll to position [85, 0]
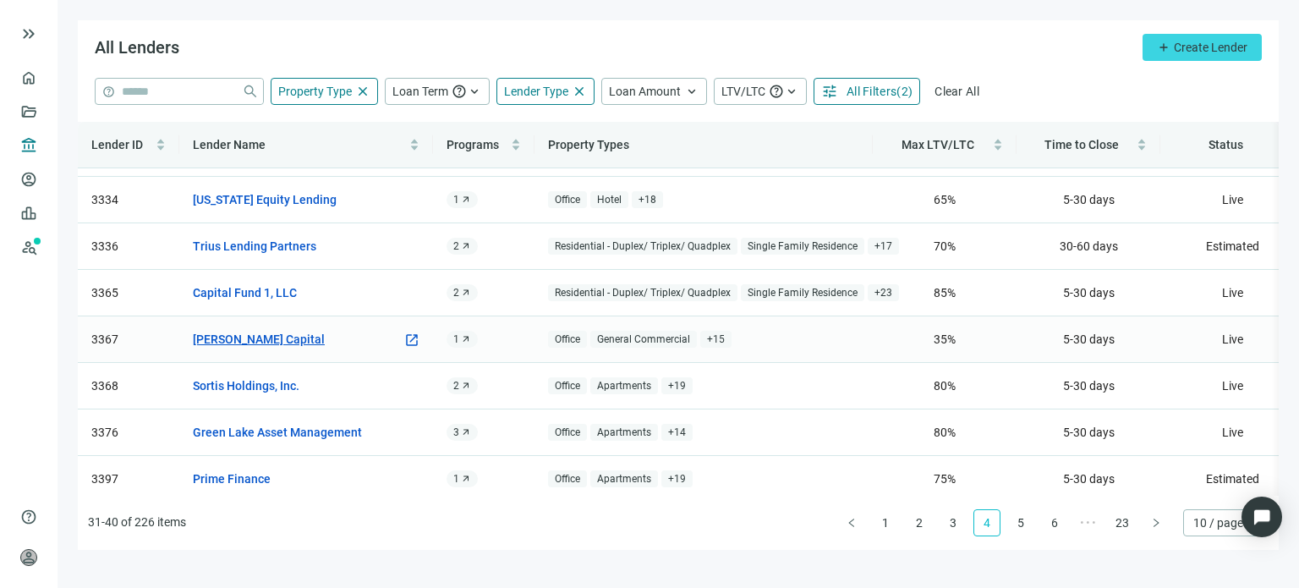
click at [257, 339] on link "[PERSON_NAME] Capital" at bounding box center [259, 339] width 132 height 19
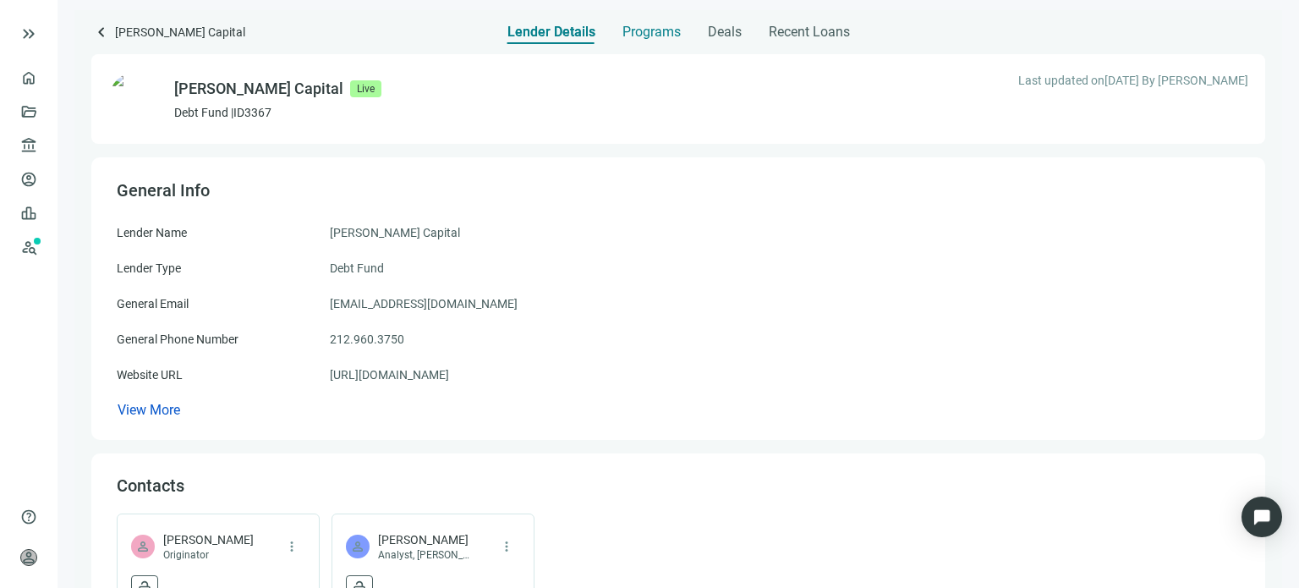
click at [634, 39] on span "Programs" at bounding box center [651, 32] width 58 height 17
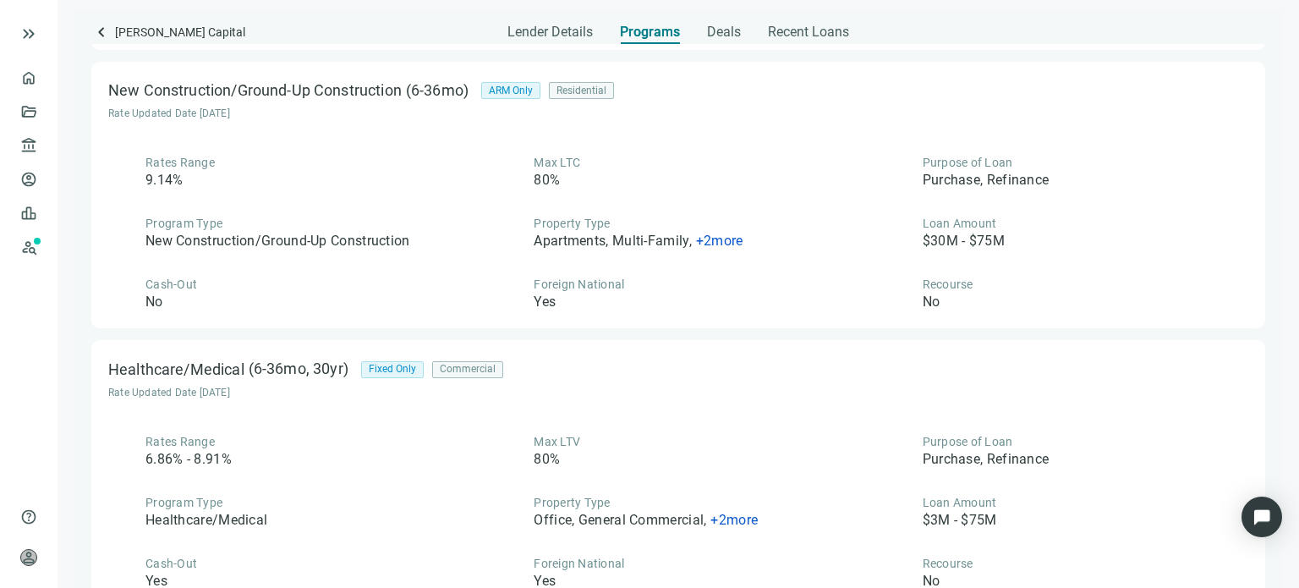
scroll to position [1170, 0]
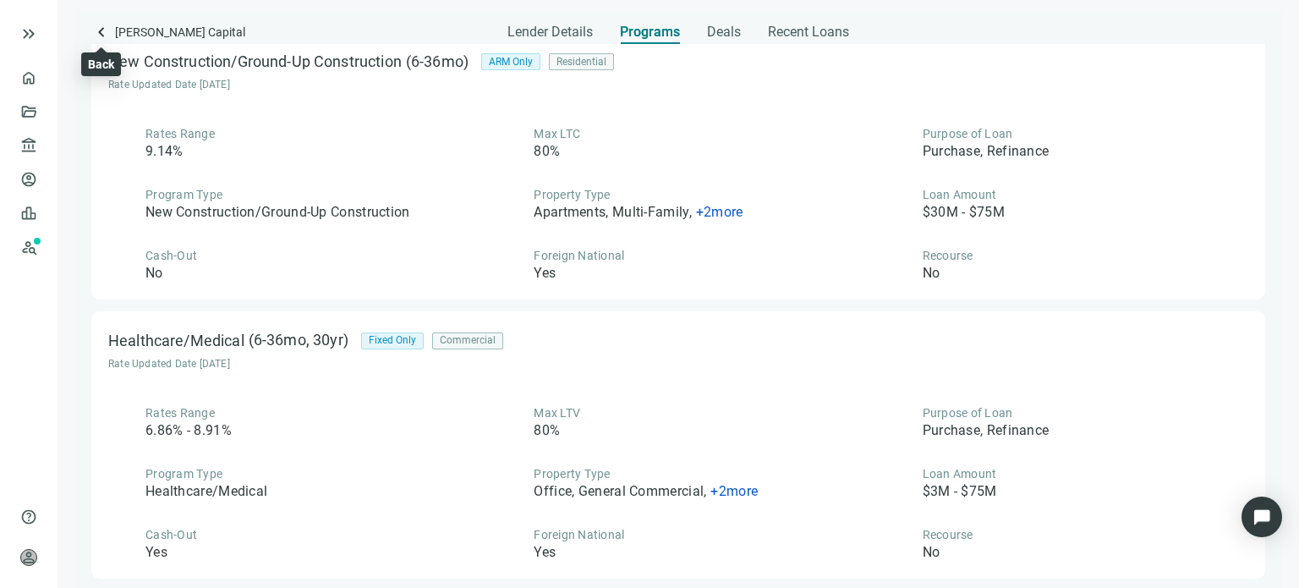
click at [102, 31] on span "keyboard_arrow_left" at bounding box center [101, 32] width 20 height 20
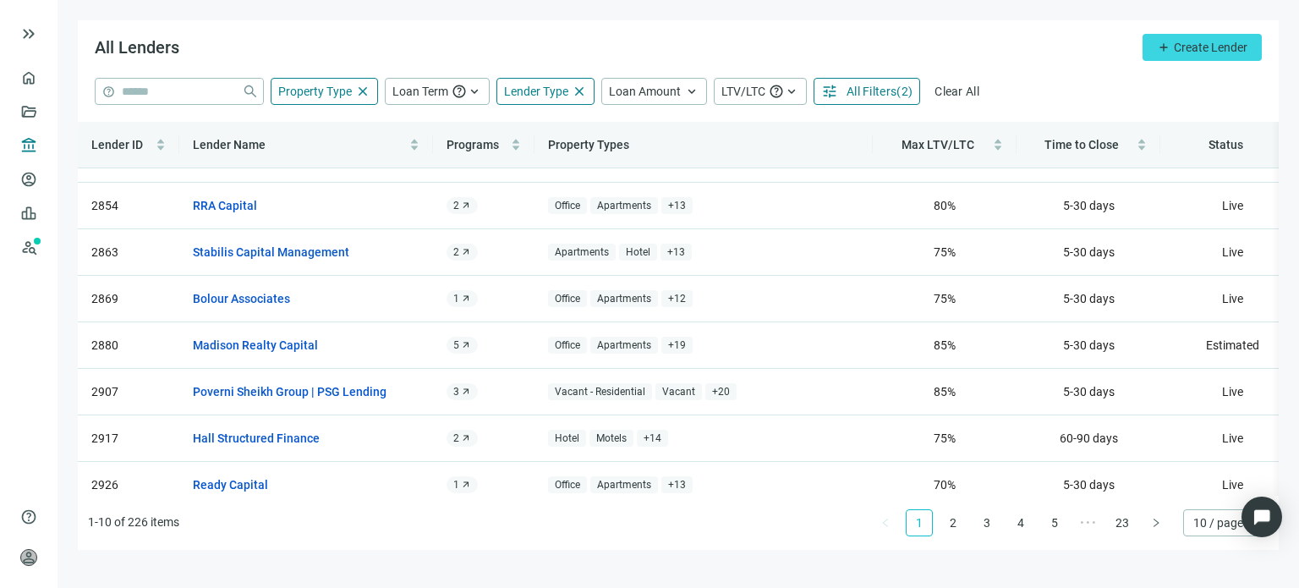
scroll to position [68, 0]
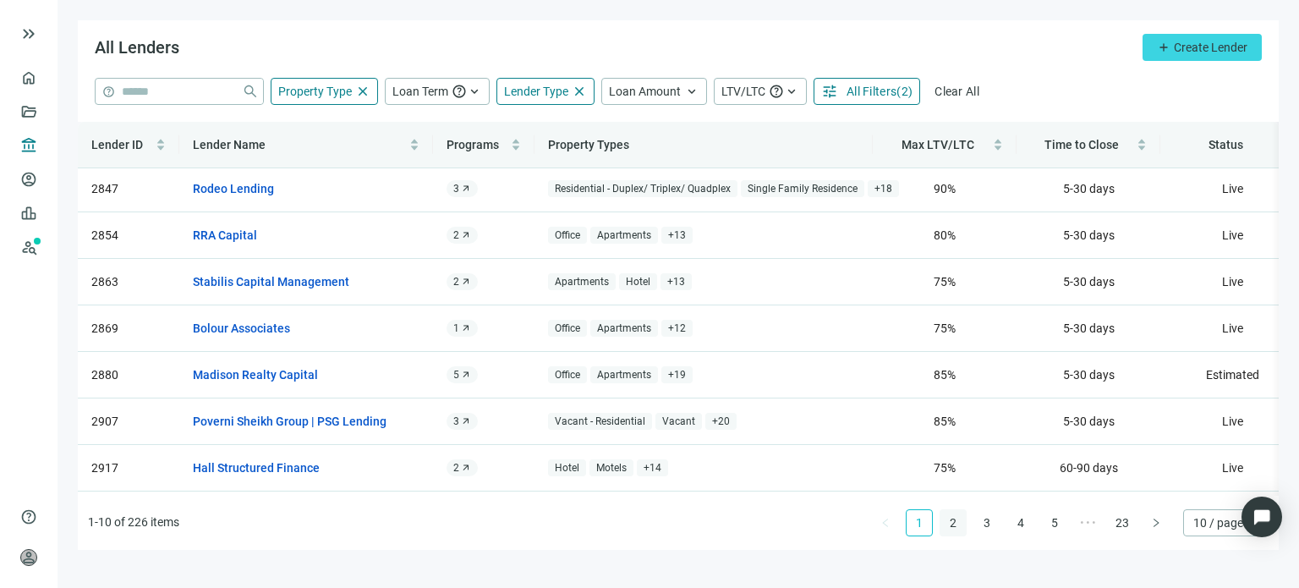
click at [959, 526] on link "2" at bounding box center [952, 522] width 25 height 25
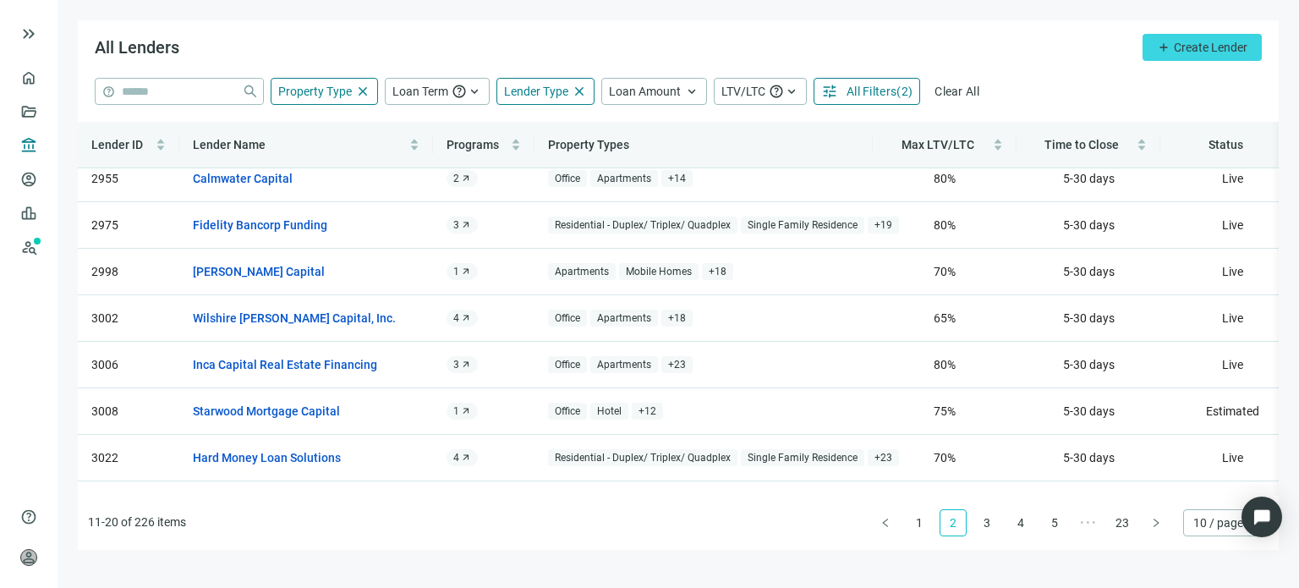
scroll to position [0, 0]
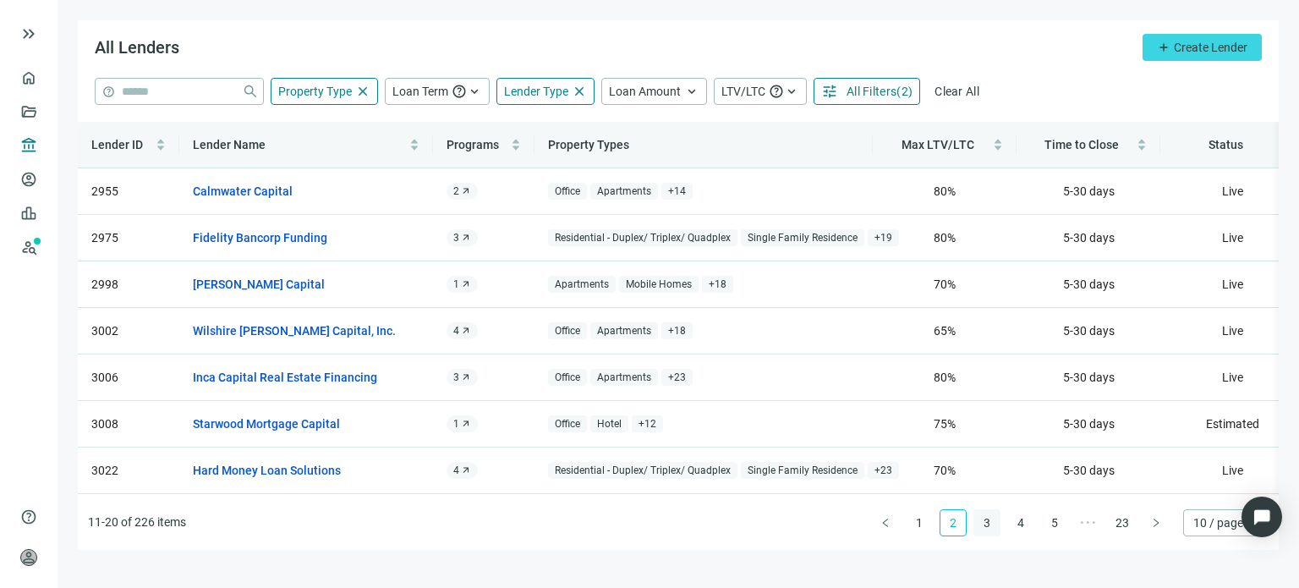
click at [988, 525] on link "3" at bounding box center [986, 522] width 25 height 25
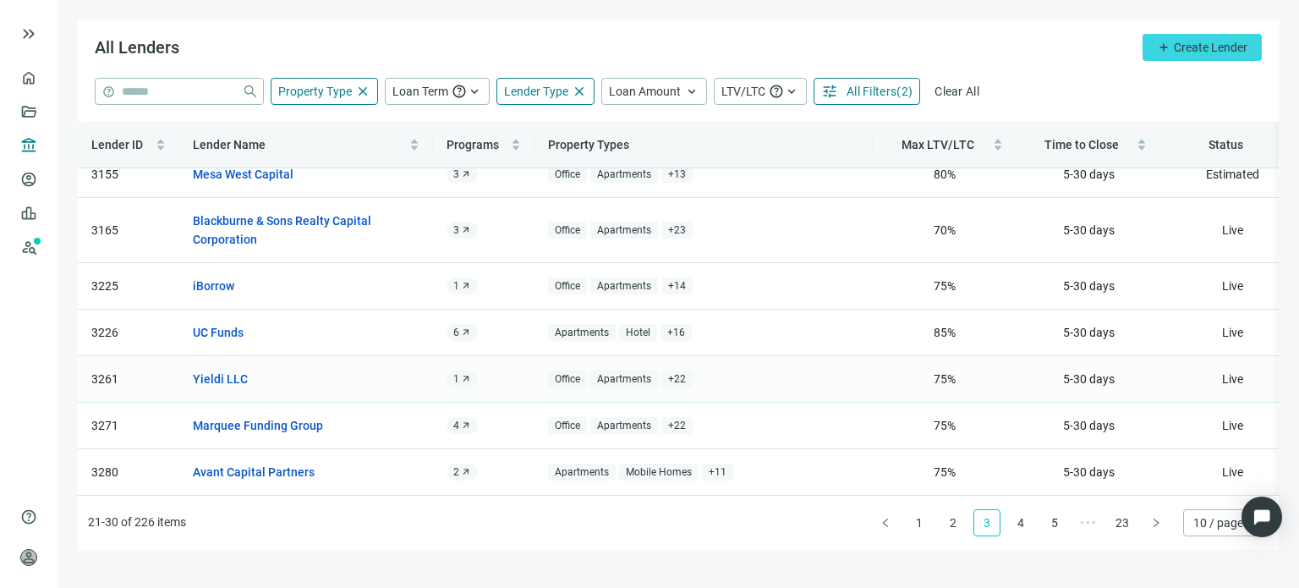
scroll to position [171, 0]
click at [294, 416] on link "Marquee Funding Group" at bounding box center [258, 425] width 130 height 19
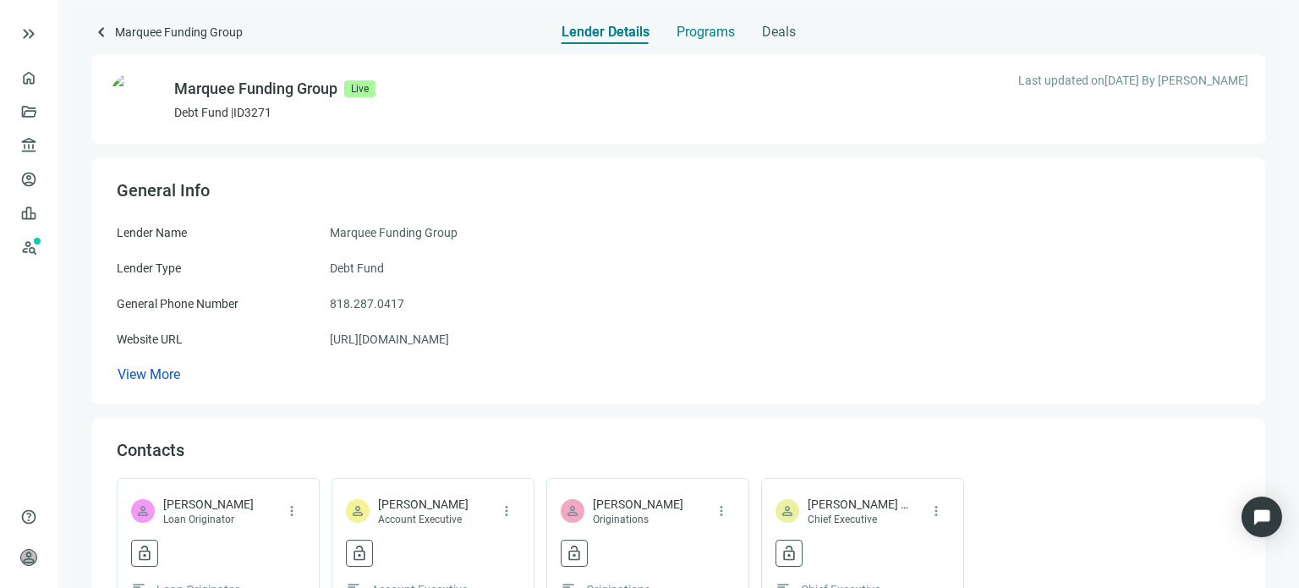
click at [694, 36] on span "Programs" at bounding box center [705, 32] width 58 height 17
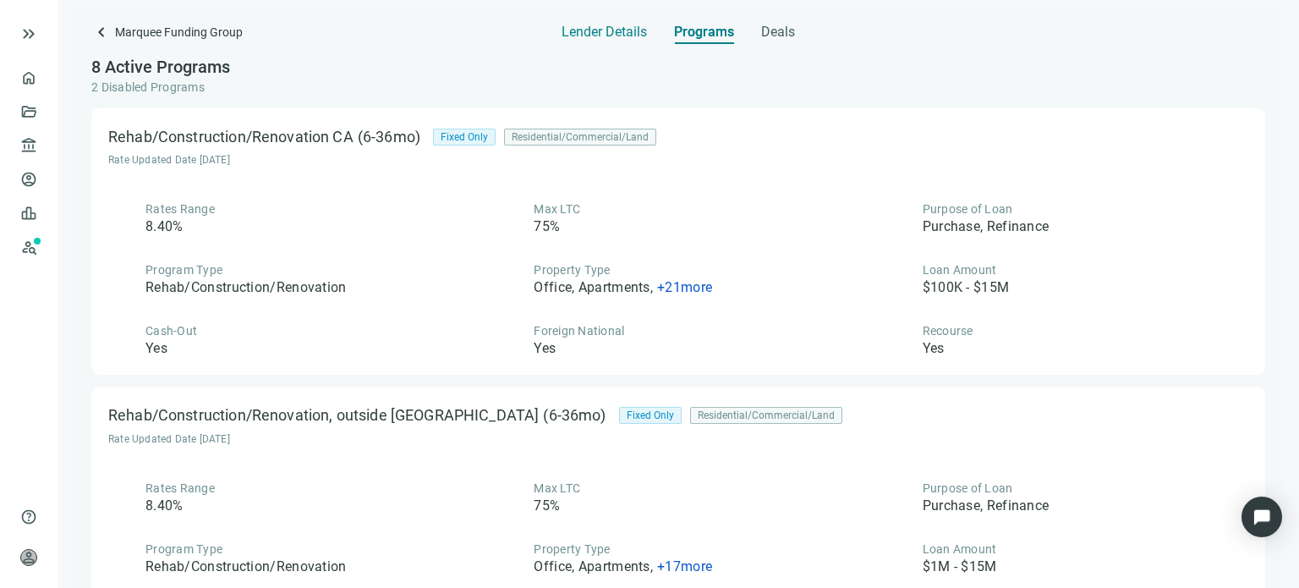
click at [592, 36] on span "Lender Details" at bounding box center [603, 32] width 85 height 17
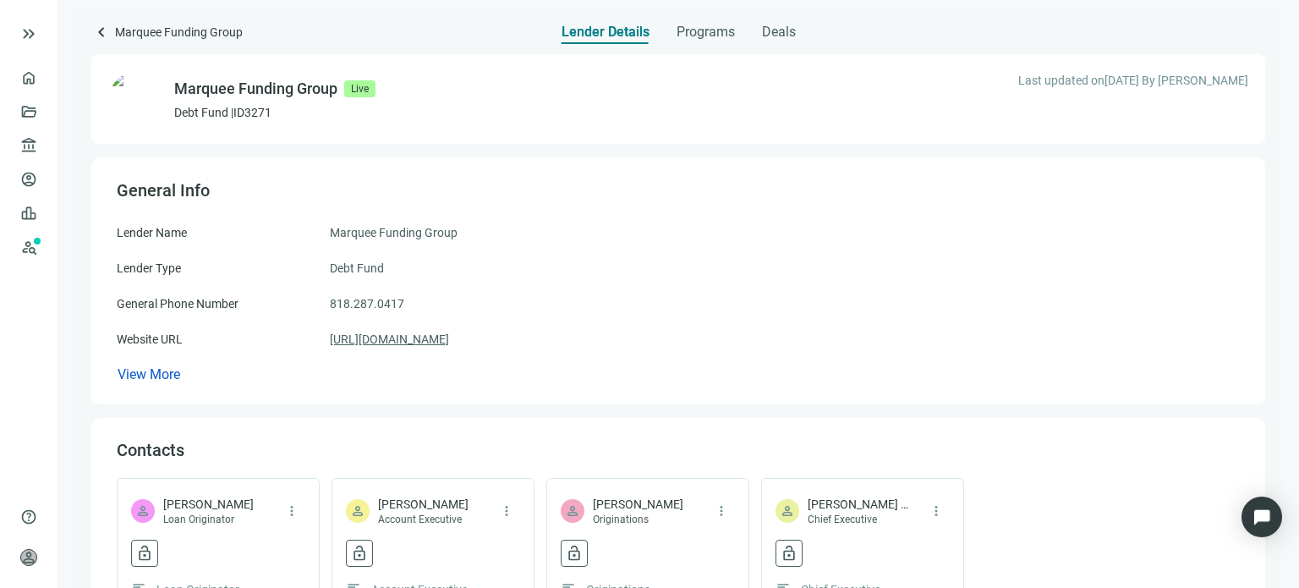
click at [416, 342] on link "[URL][DOMAIN_NAME]" at bounding box center [389, 339] width 119 height 19
click at [101, 35] on span "keyboard_arrow_left" at bounding box center [101, 32] width 20 height 20
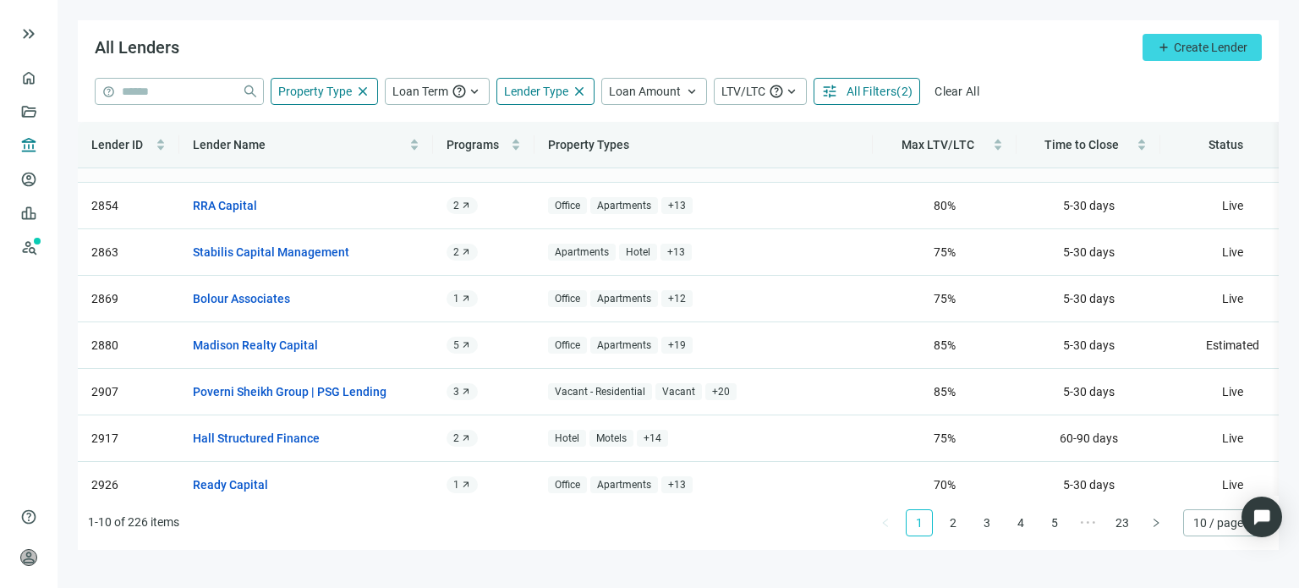
scroll to position [152, 0]
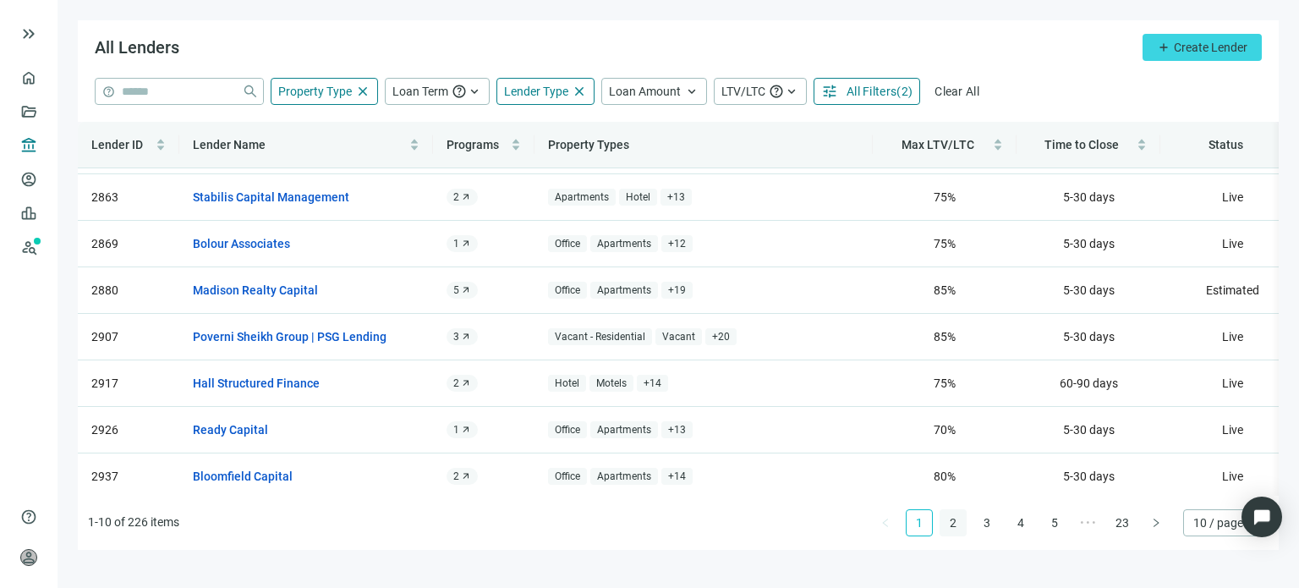
click at [950, 521] on link "2" at bounding box center [952, 522] width 25 height 25
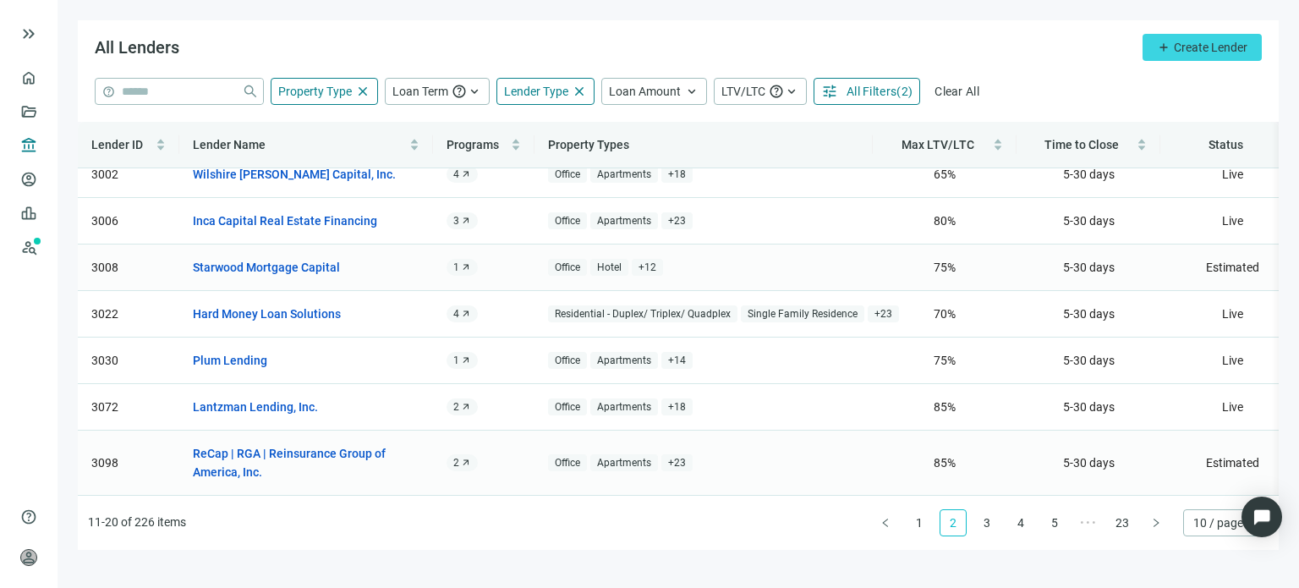
scroll to position [171, 0]
click at [987, 522] on link "3" at bounding box center [986, 522] width 25 height 25
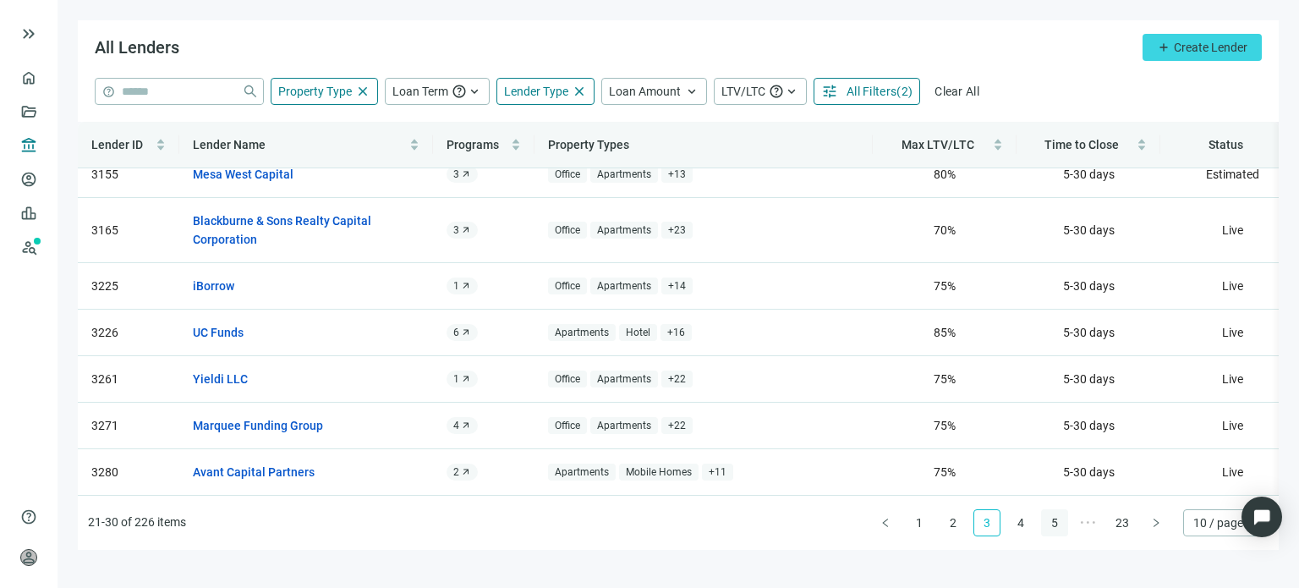
click at [1018, 523] on link "4" at bounding box center [1020, 522] width 25 height 25
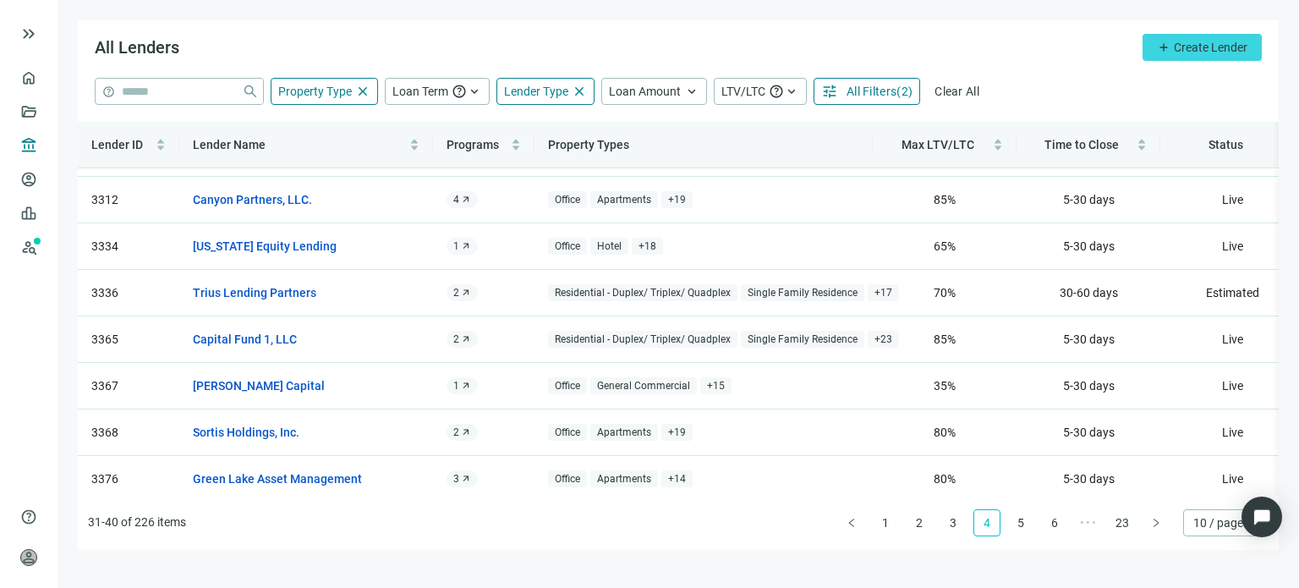
scroll to position [0, 0]
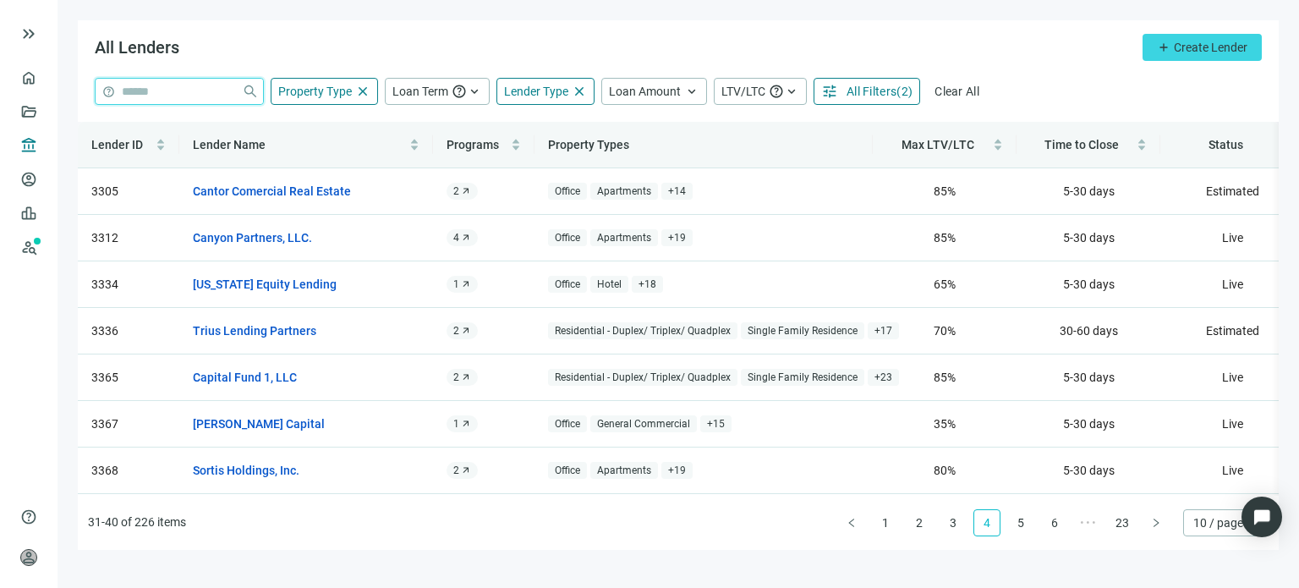
click at [157, 93] on input "search" at bounding box center [178, 91] width 113 height 25
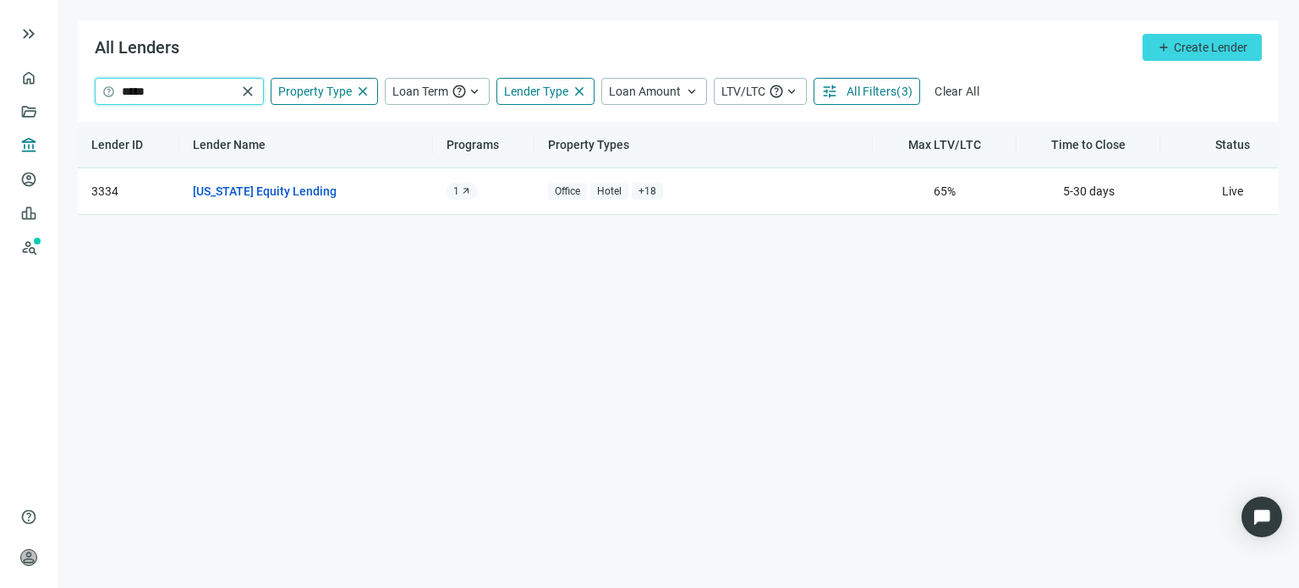
type input "*****"
click at [264, 192] on link "[US_STATE] Equity Lending" at bounding box center [265, 191] width 144 height 19
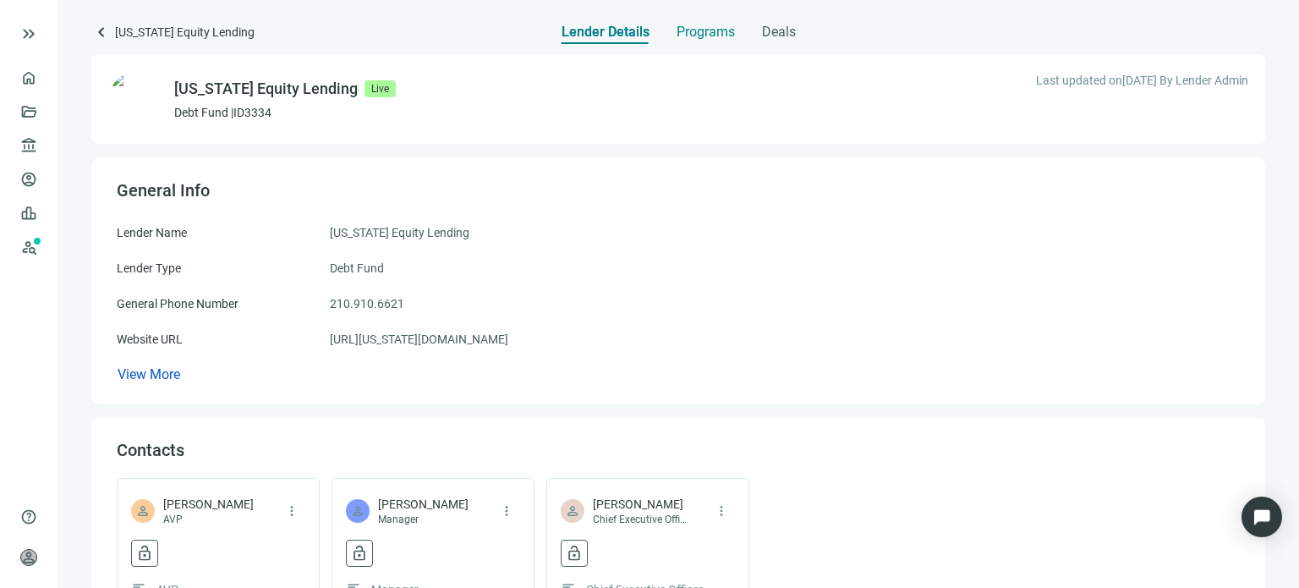
click at [720, 36] on span "Programs" at bounding box center [705, 32] width 58 height 17
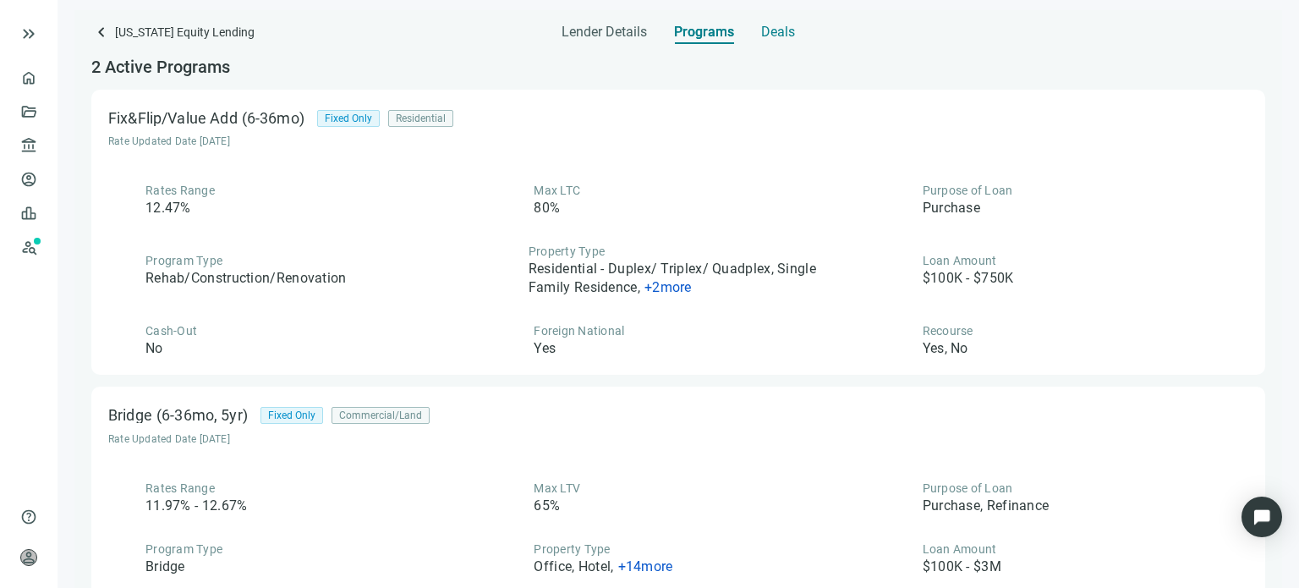
click at [769, 36] on span "Deals" at bounding box center [778, 32] width 34 height 17
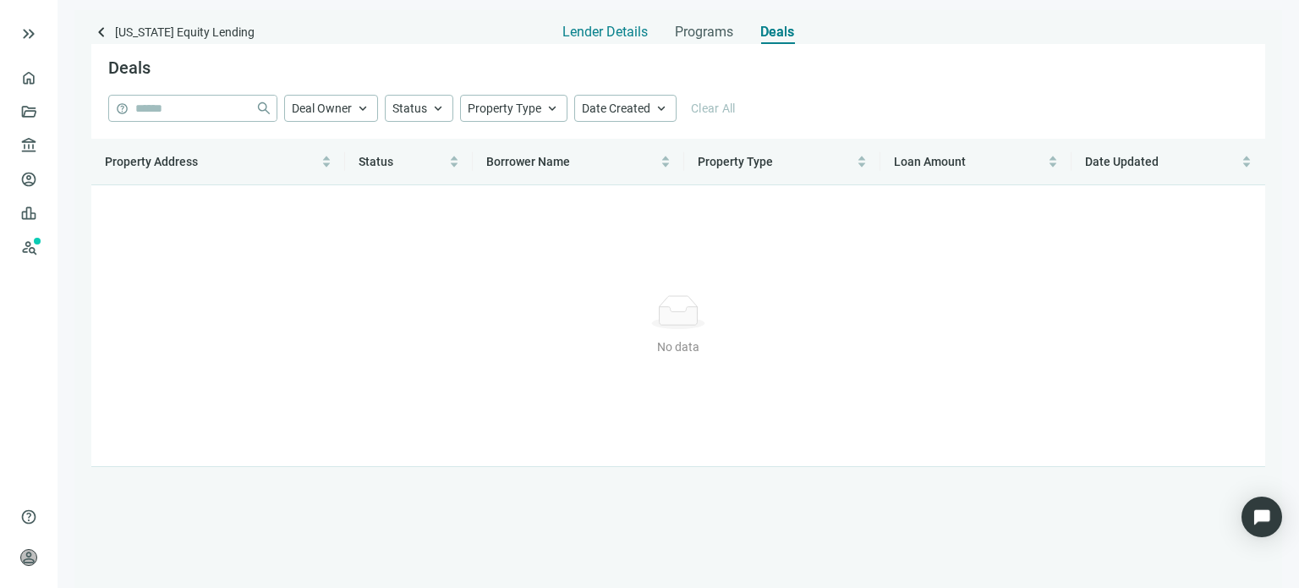
click at [643, 36] on span "Lender Details" at bounding box center [604, 32] width 85 height 17
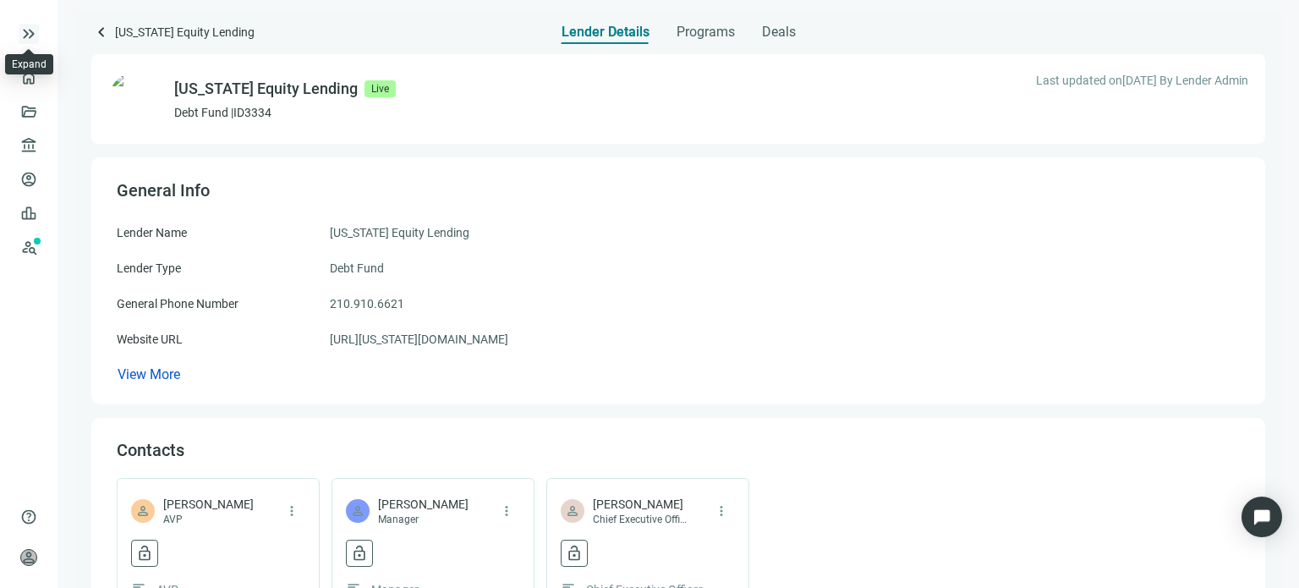
click at [33, 36] on span "keyboard_double_arrow_right" at bounding box center [29, 34] width 20 height 20
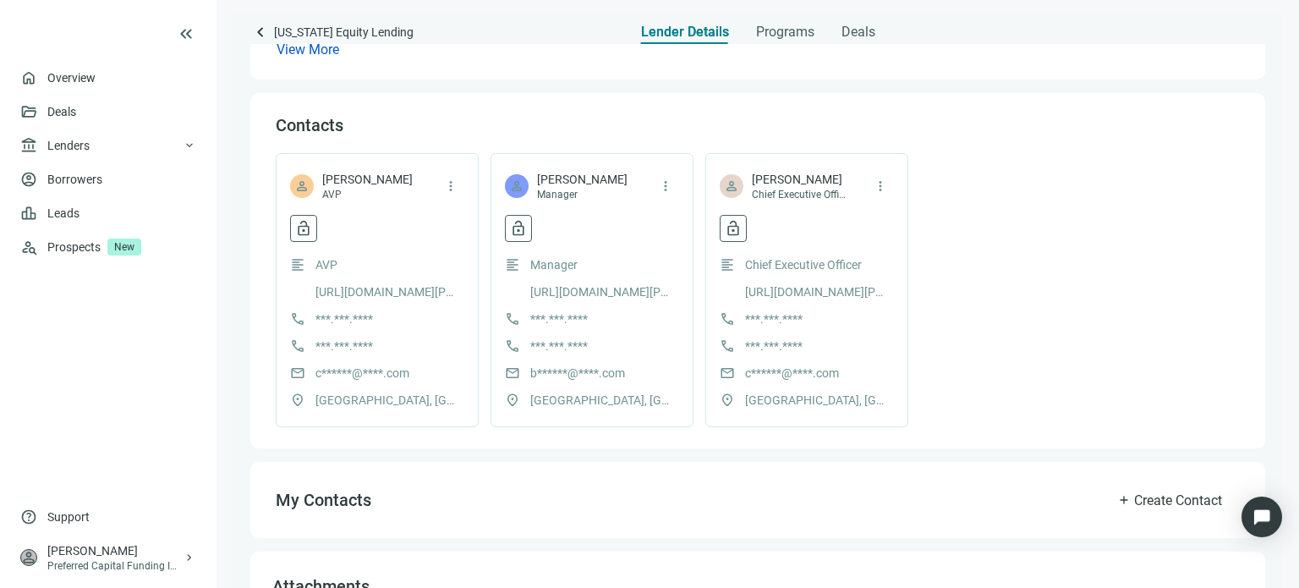
scroll to position [338, 0]
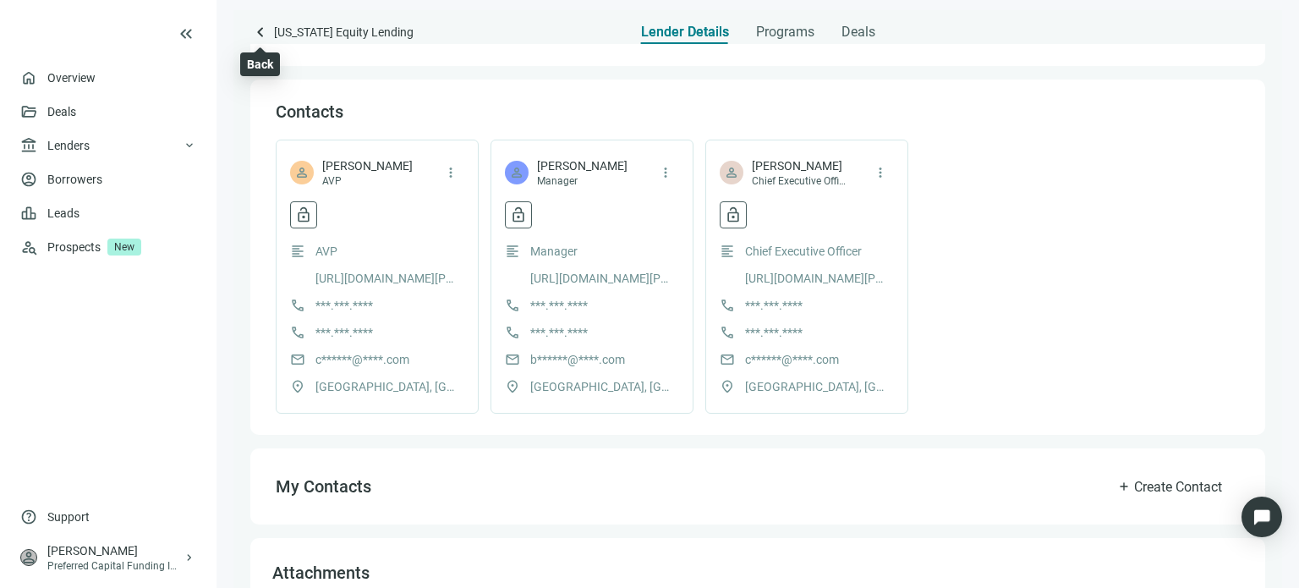
click at [254, 30] on span "keyboard_arrow_left" at bounding box center [260, 32] width 20 height 20
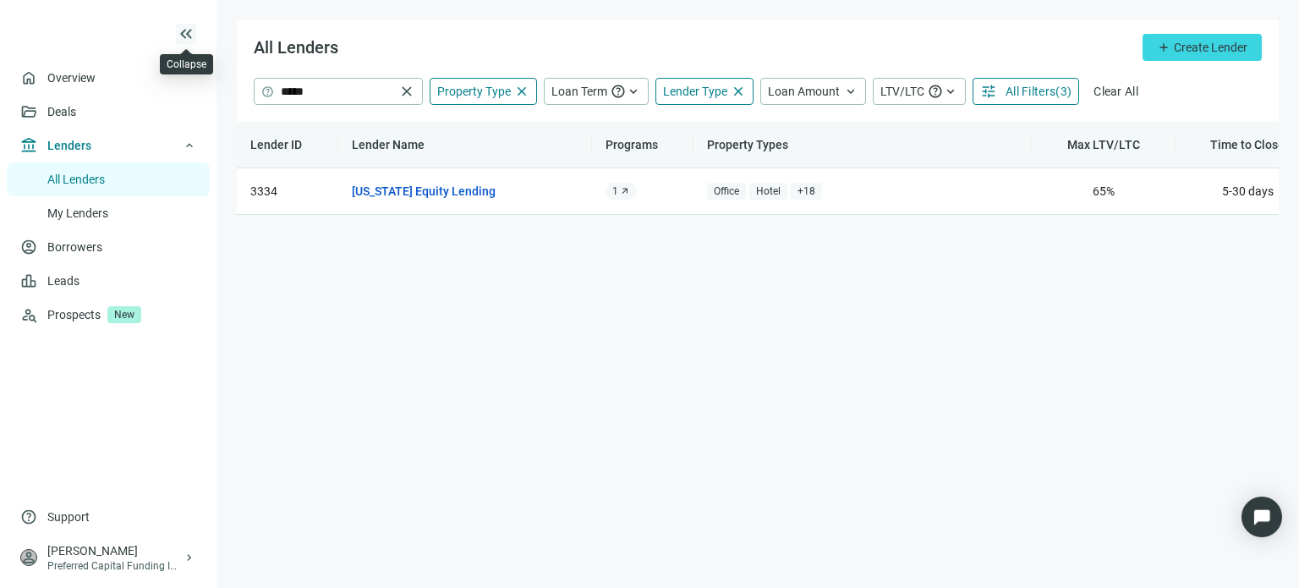
click at [189, 41] on span "keyboard_double_arrow_left" at bounding box center [186, 34] width 20 height 20
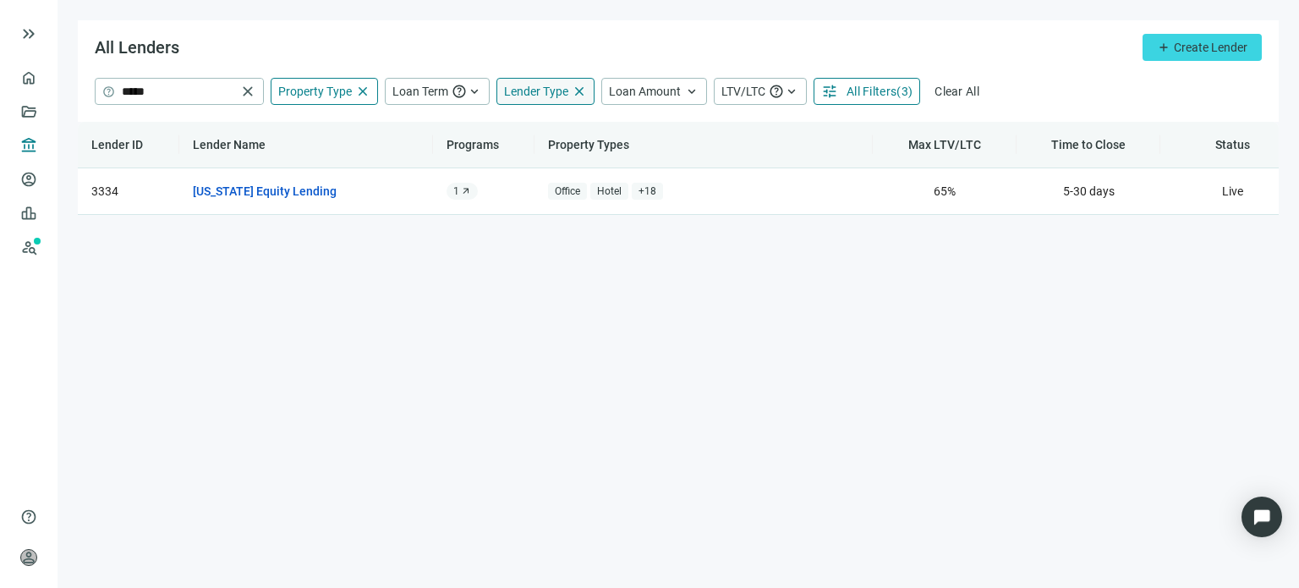
click at [578, 91] on span "close" at bounding box center [579, 91] width 15 height 15
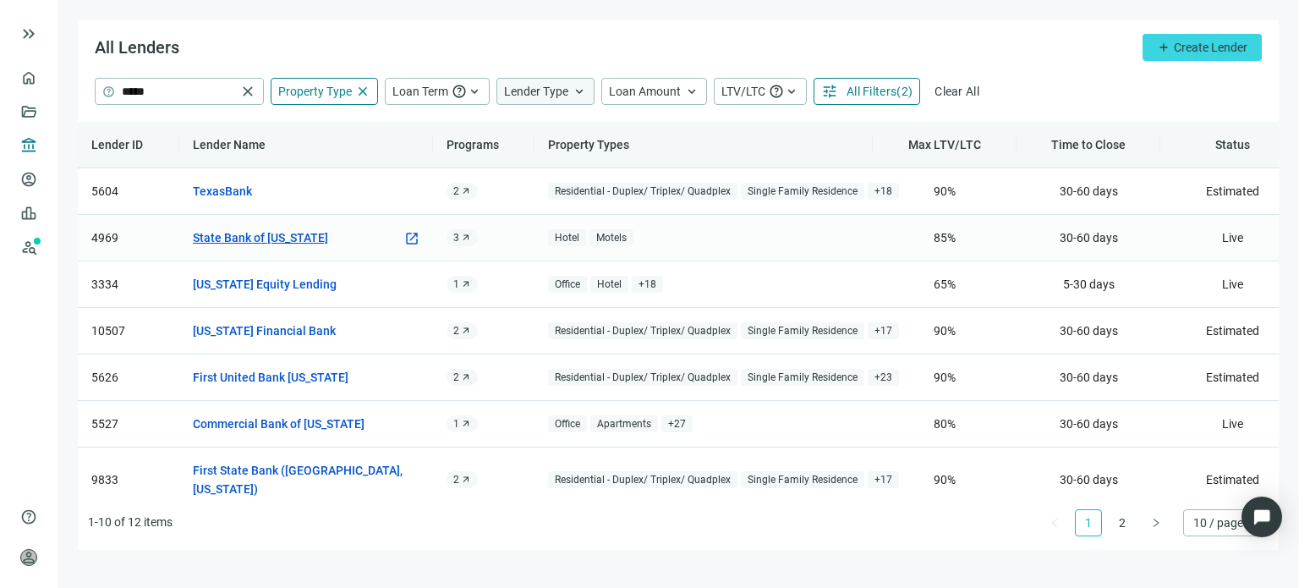
click at [271, 237] on link "State Bank of [US_STATE]" at bounding box center [260, 237] width 135 height 19
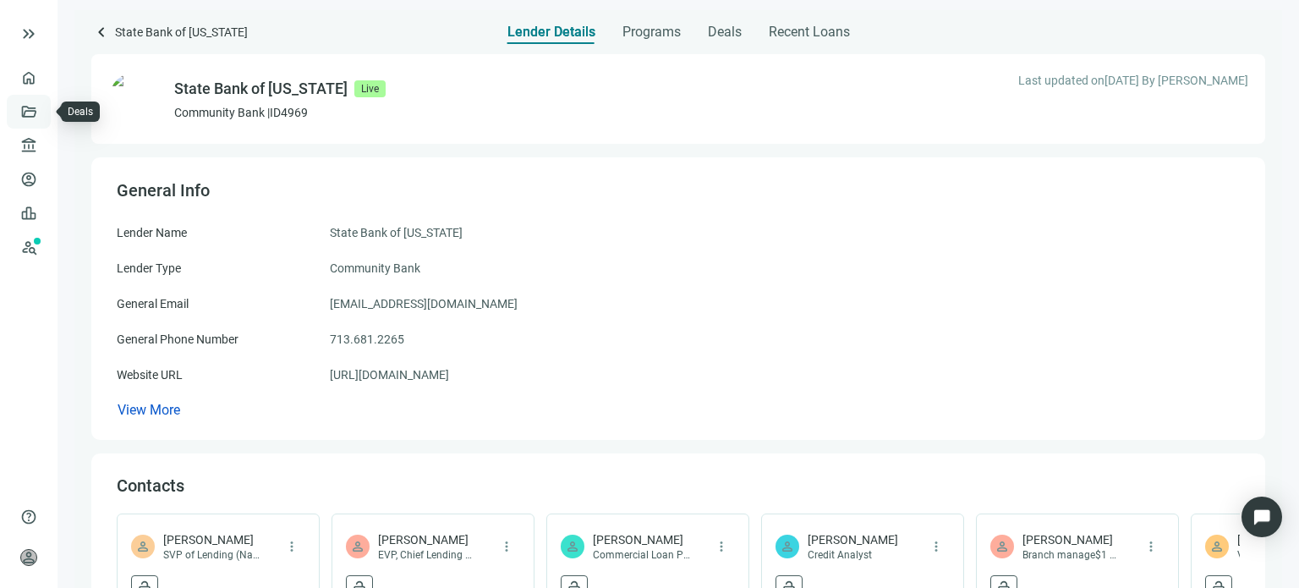
click at [42, 113] on link "Deals" at bounding box center [57, 112] width 30 height 14
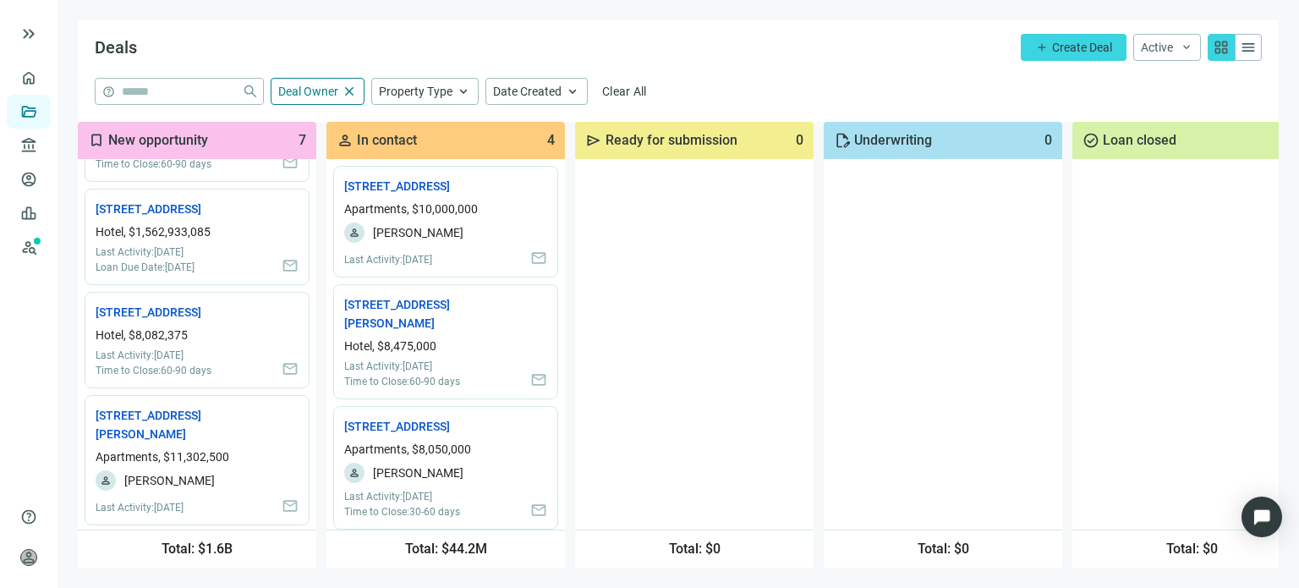
scroll to position [169, 0]
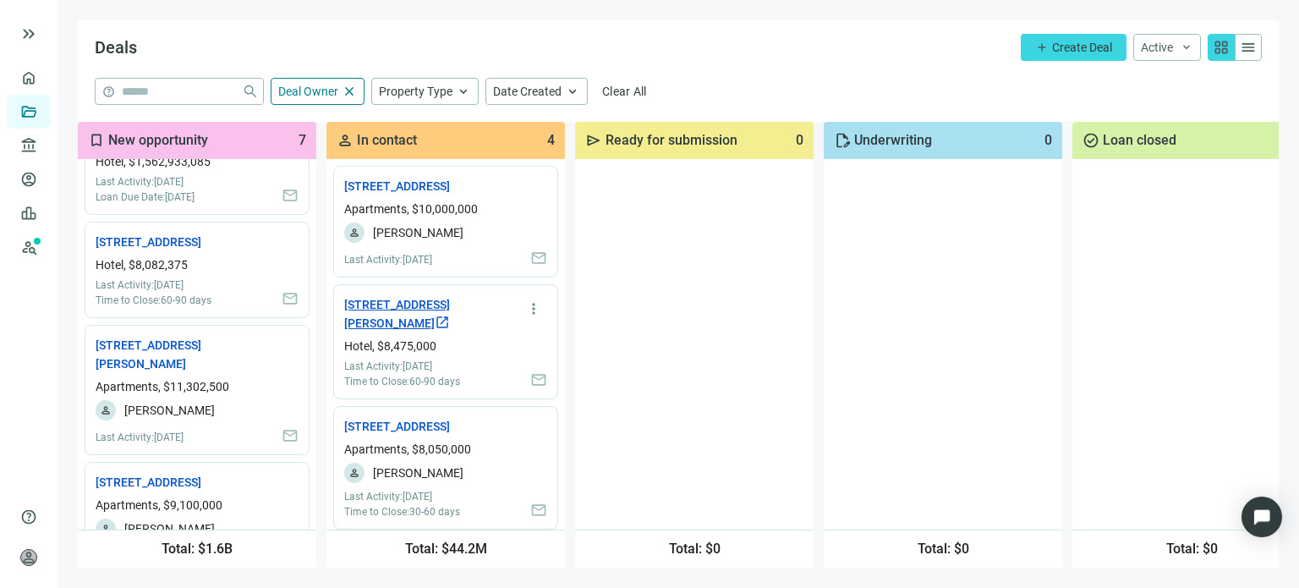
click at [409, 332] on link "[STREET_ADDRESS][PERSON_NAME] open_in_new" at bounding box center [420, 313] width 152 height 37
